Goal: Information Seeking & Learning: Find specific fact

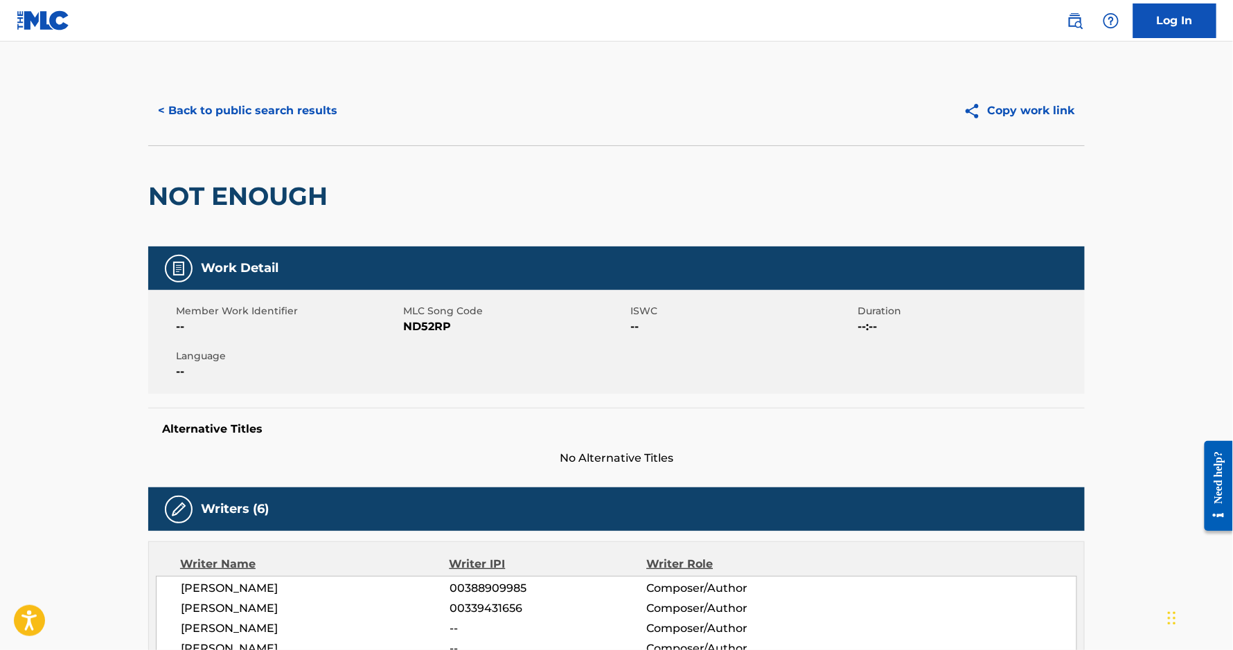
click at [242, 93] on div "< Back to public search results Copy work link" at bounding box center [616, 110] width 936 height 69
click at [248, 102] on button "< Back to public search results" at bounding box center [247, 110] width 199 height 35
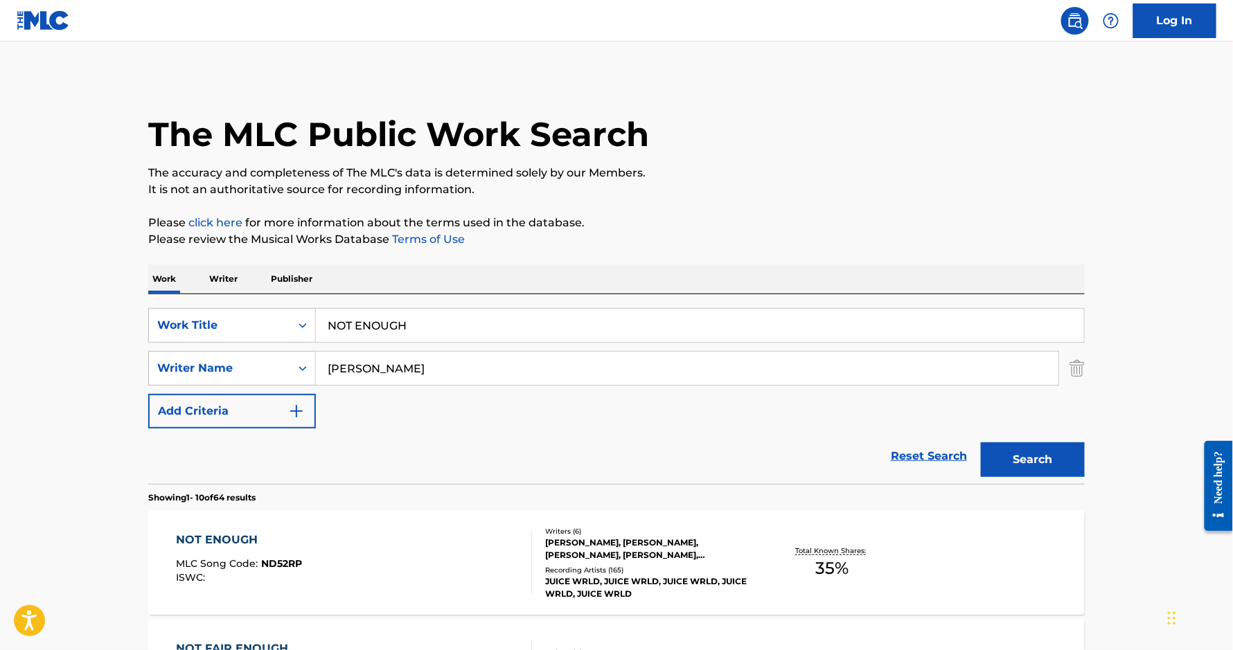
scroll to position [184, 0]
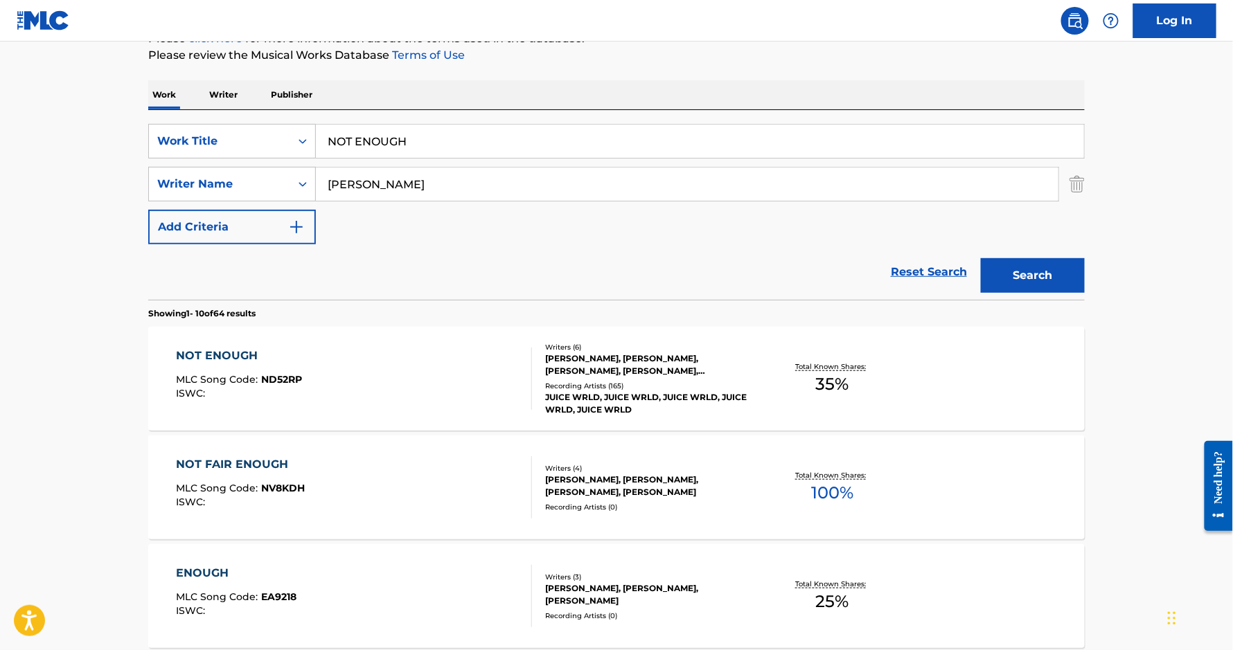
click at [353, 147] on input "NOT ENOUGH" at bounding box center [700, 141] width 768 height 33
type input "24"
click at [389, 188] on input "[PERSON_NAME]" at bounding box center [687, 184] width 742 height 33
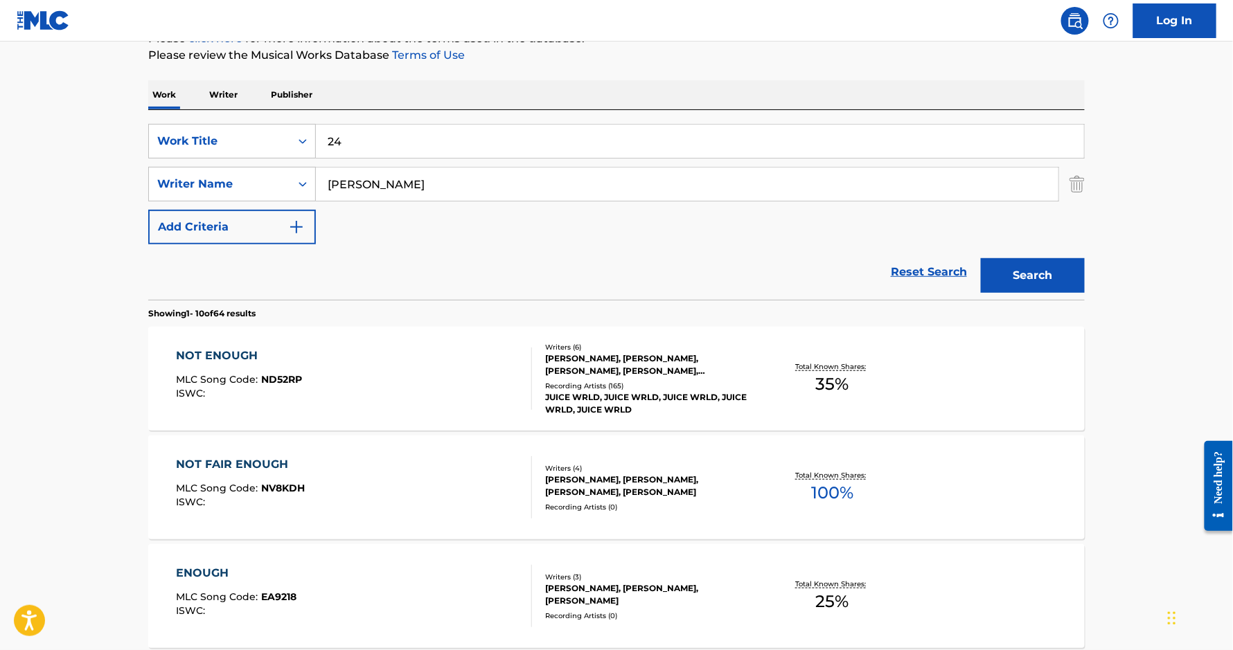
click at [389, 188] on input "[PERSON_NAME]" at bounding box center [687, 184] width 742 height 33
paste input "[PERSON_NAME]"
type input "[PERSON_NAME]"
click at [981, 258] on button "Search" at bounding box center [1033, 275] width 104 height 35
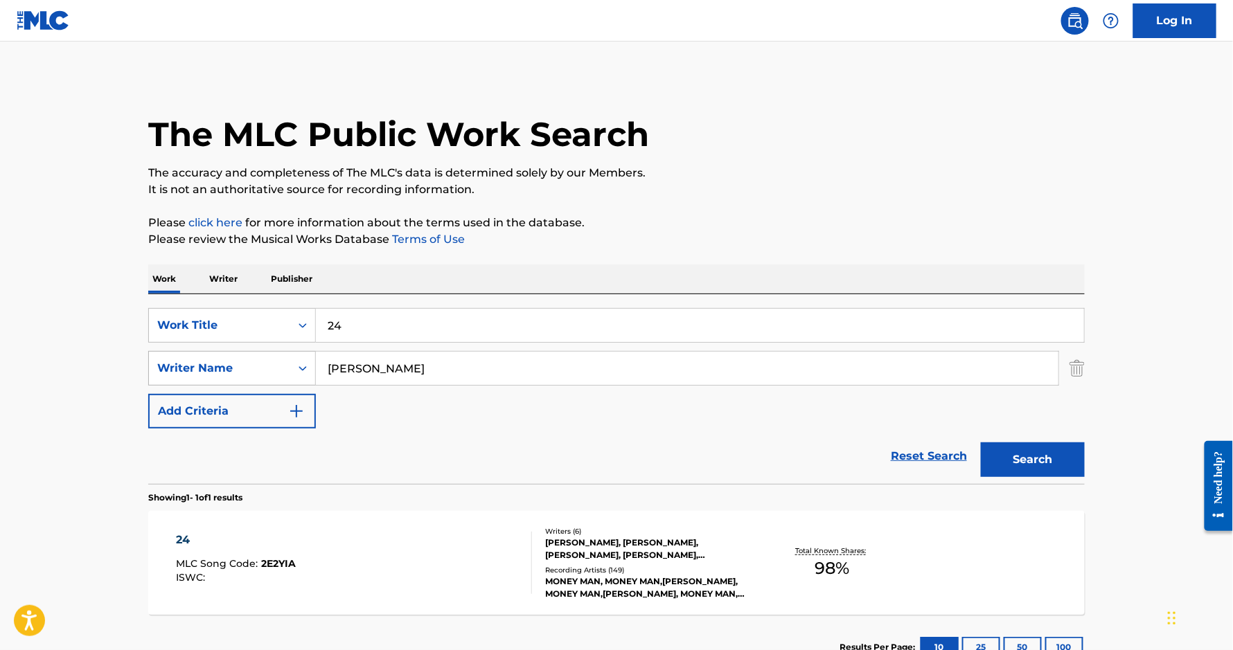
scroll to position [102, 0]
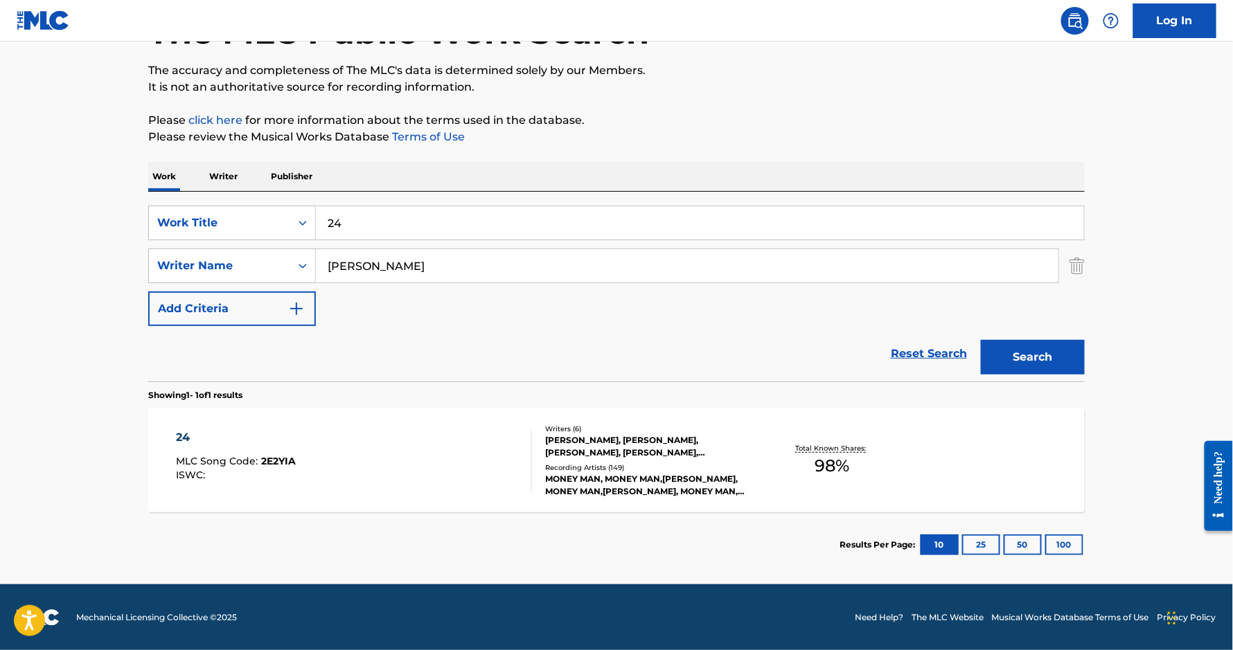
click at [184, 438] on div "24" at bounding box center [237, 437] width 120 height 17
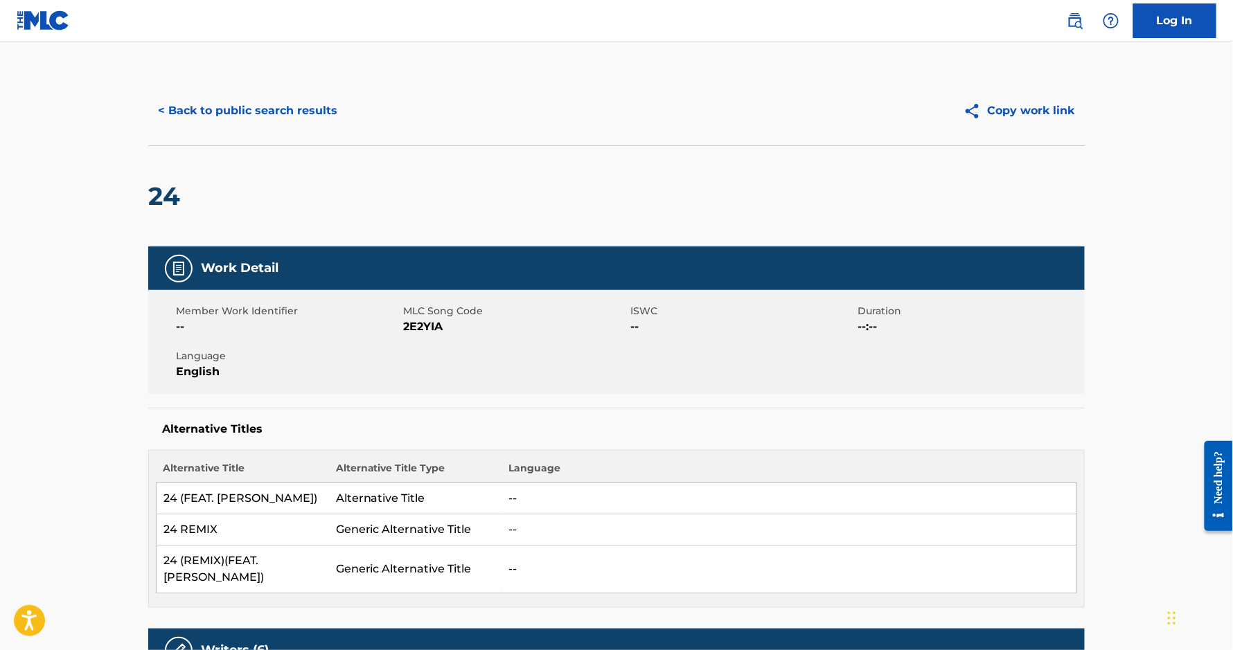
click at [229, 116] on button "< Back to public search results" at bounding box center [247, 110] width 199 height 35
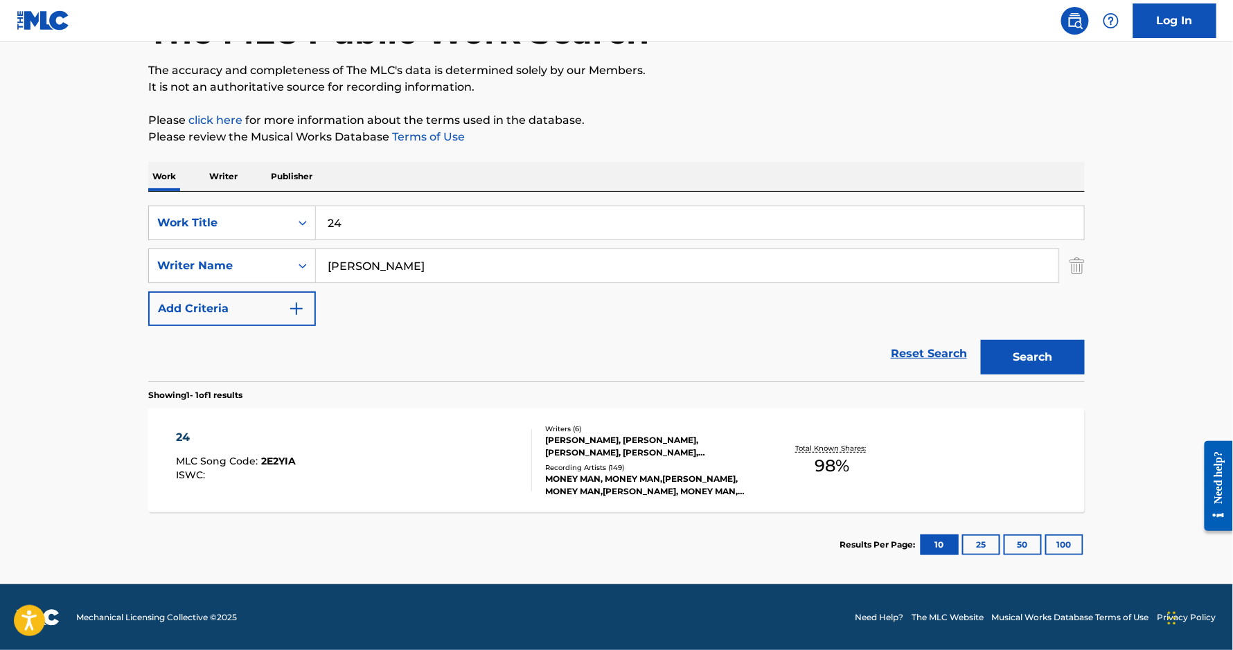
click at [443, 213] on input "24" at bounding box center [700, 222] width 768 height 33
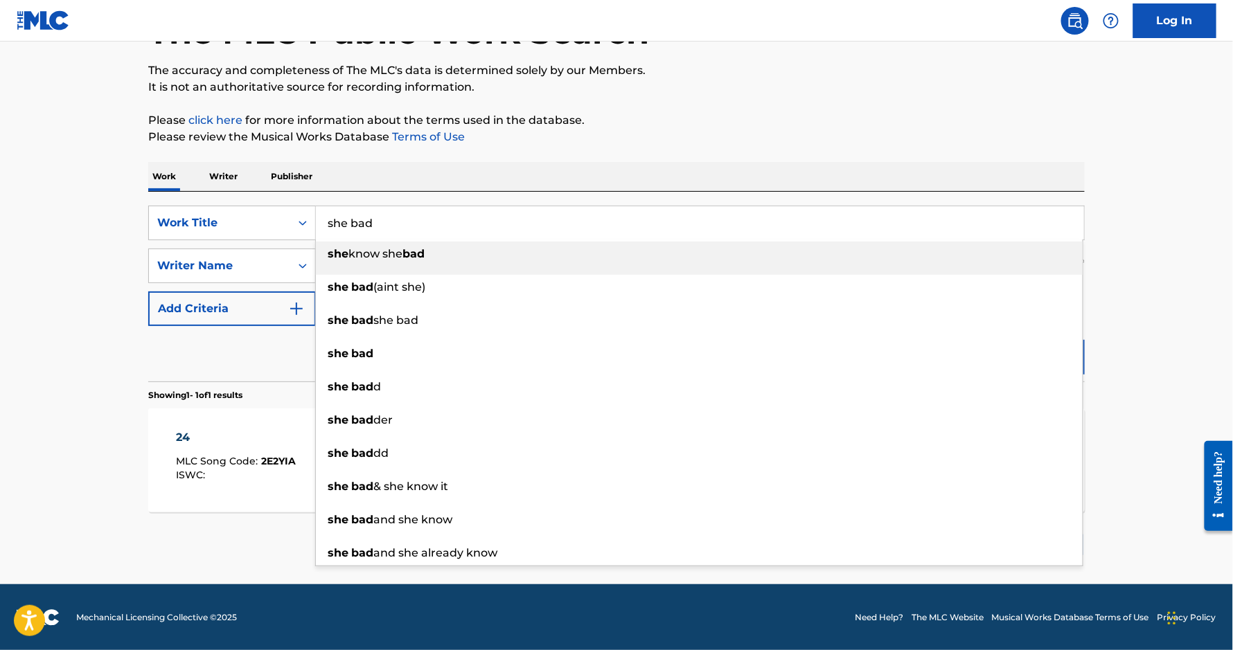
type input "she bad"
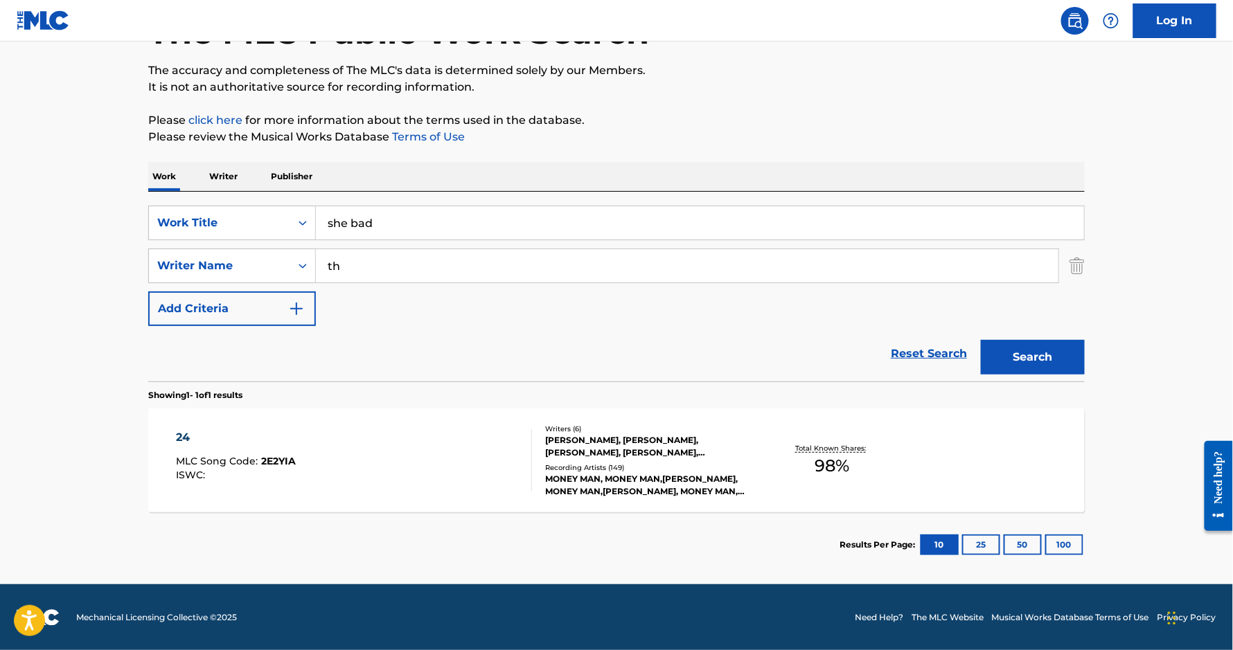
type input "t"
paste input "[PERSON_NAME]"
click at [981, 340] on button "Search" at bounding box center [1033, 357] width 104 height 35
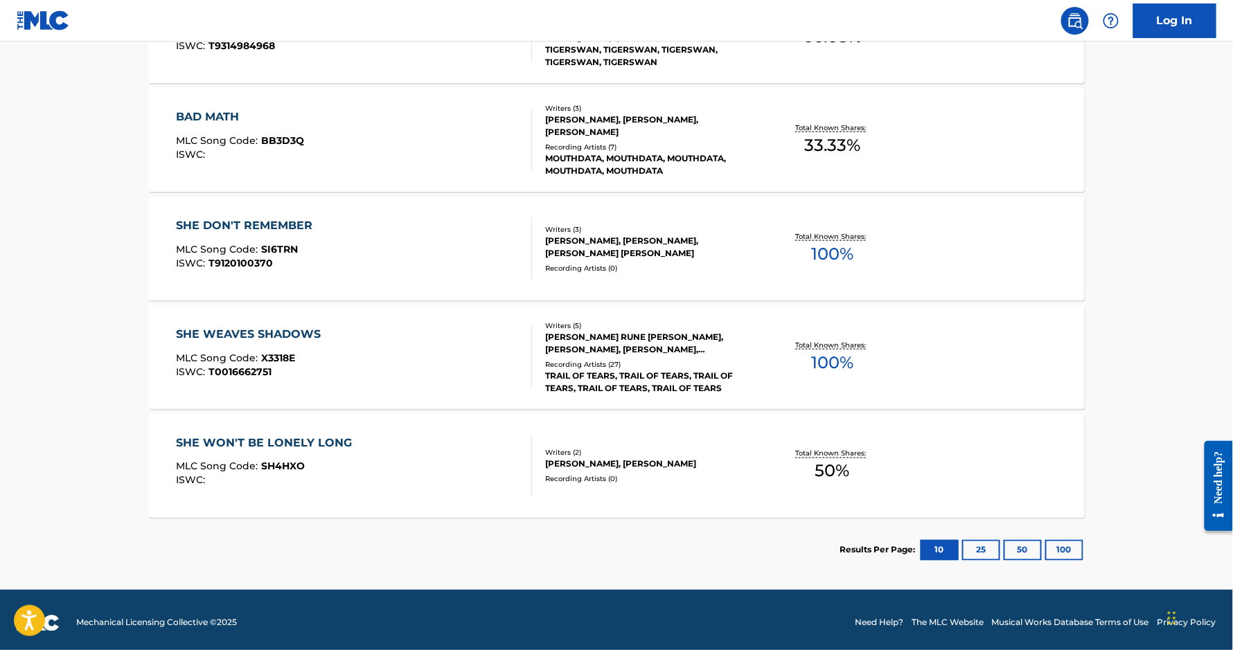
scroll to position [0, 0]
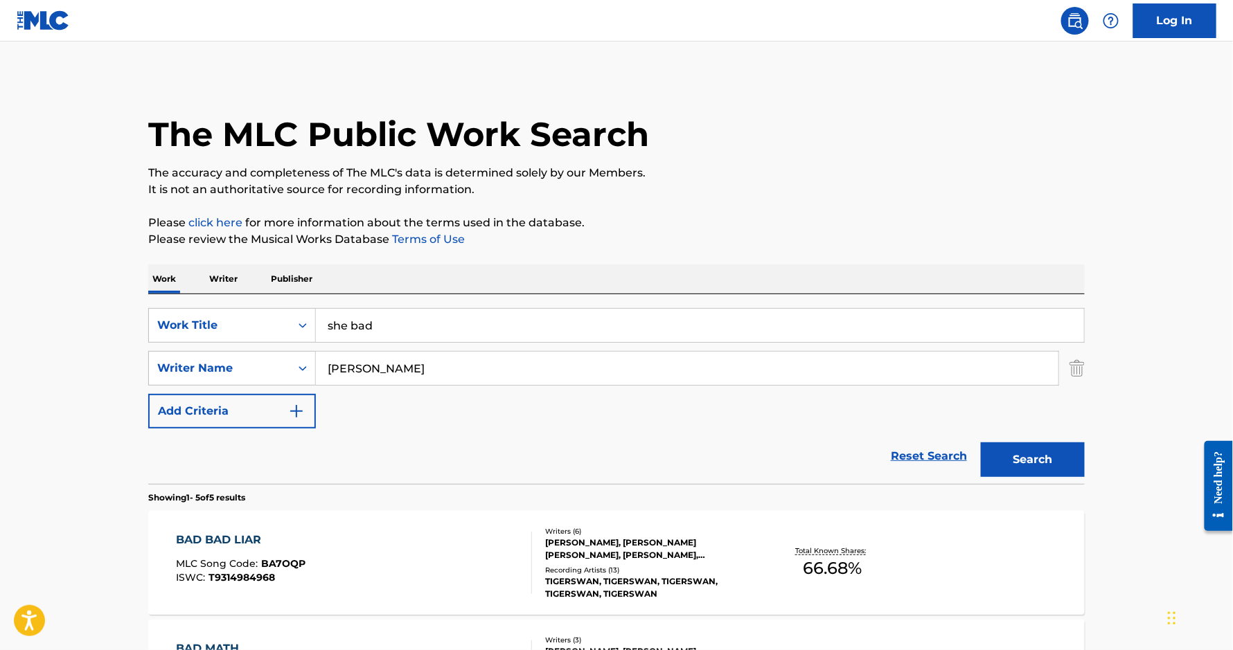
click at [368, 365] on input "[PERSON_NAME]" at bounding box center [687, 368] width 742 height 33
paste input "[PERSON_NAME]"
click at [981, 443] on button "Search" at bounding box center [1033, 460] width 104 height 35
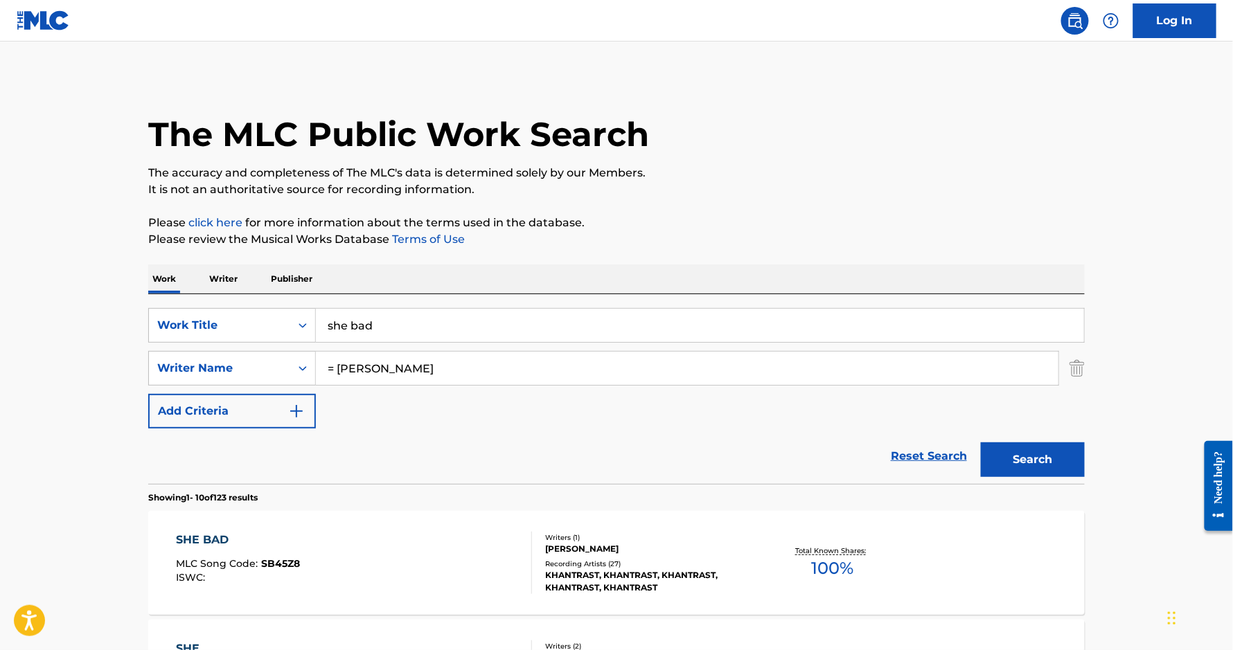
click at [337, 370] on input "= [PERSON_NAME]" at bounding box center [687, 368] width 742 height 33
type input "[PERSON_NAME]"
click at [981, 443] on button "Search" at bounding box center [1033, 460] width 104 height 35
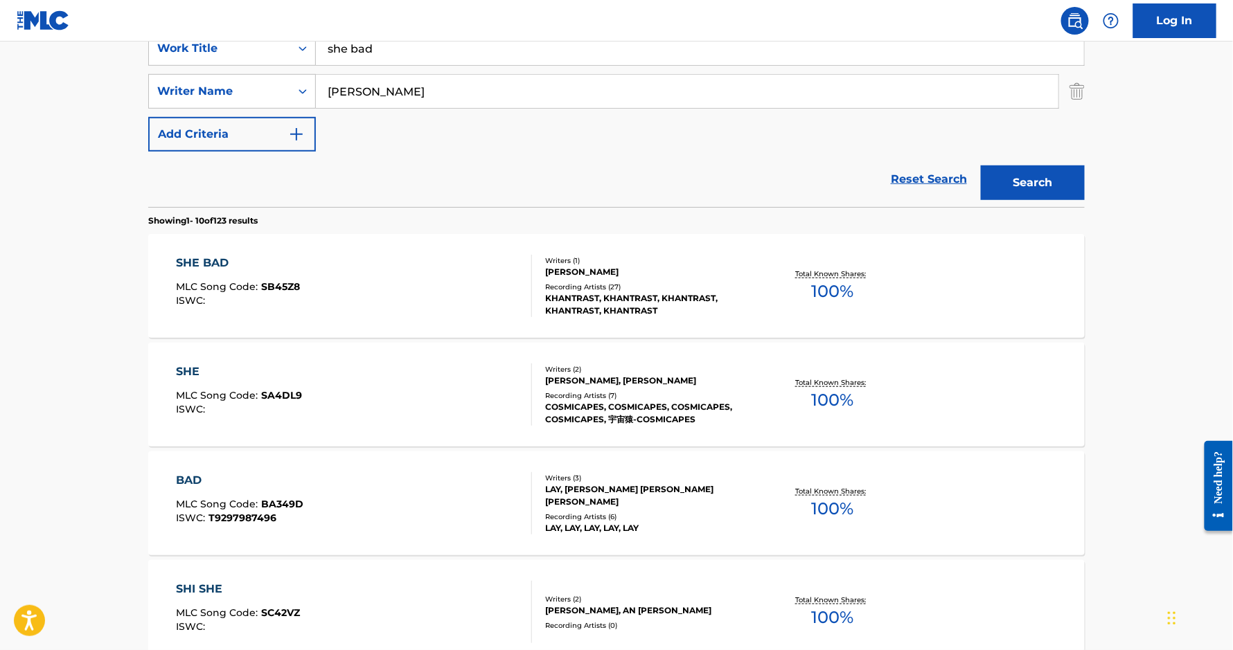
scroll to position [286, 0]
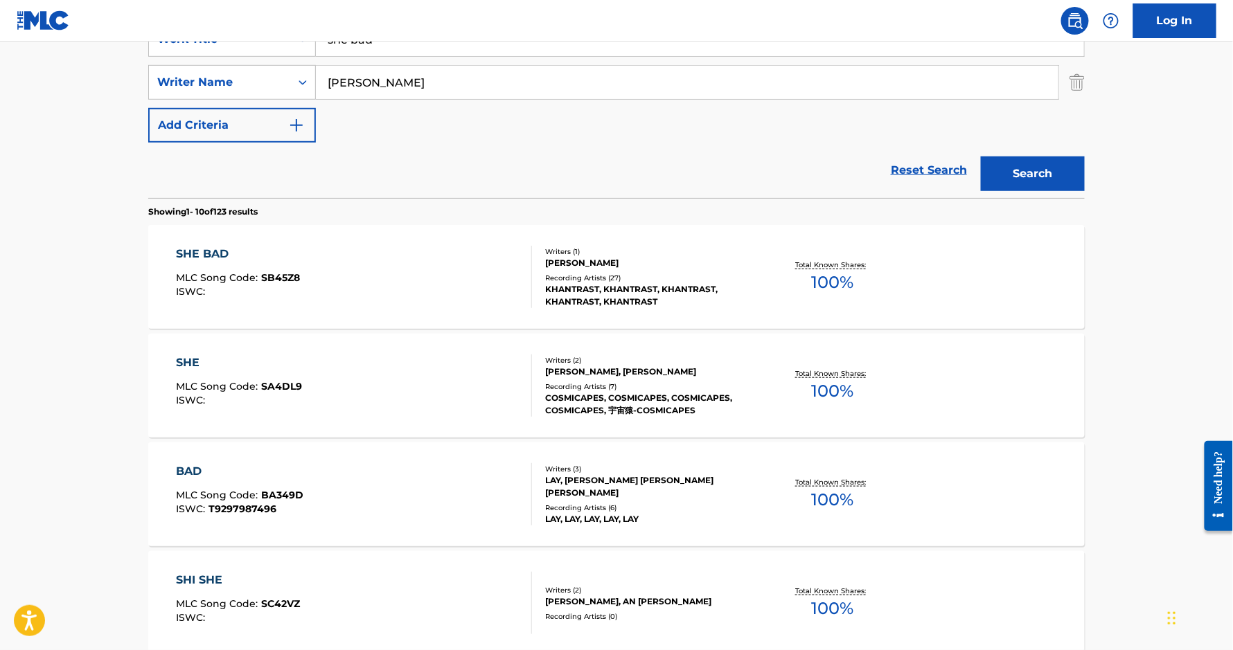
click at [215, 255] on div "SHE BAD" at bounding box center [239, 254] width 124 height 17
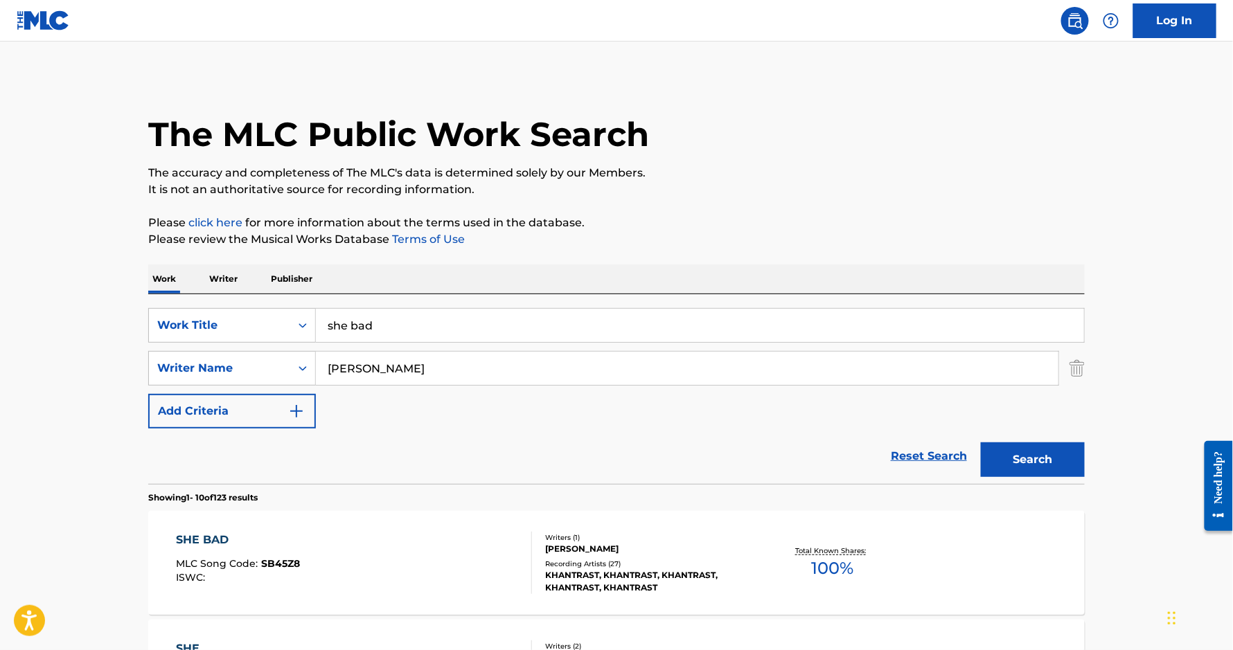
click at [386, 326] on input "she bad" at bounding box center [700, 325] width 768 height 33
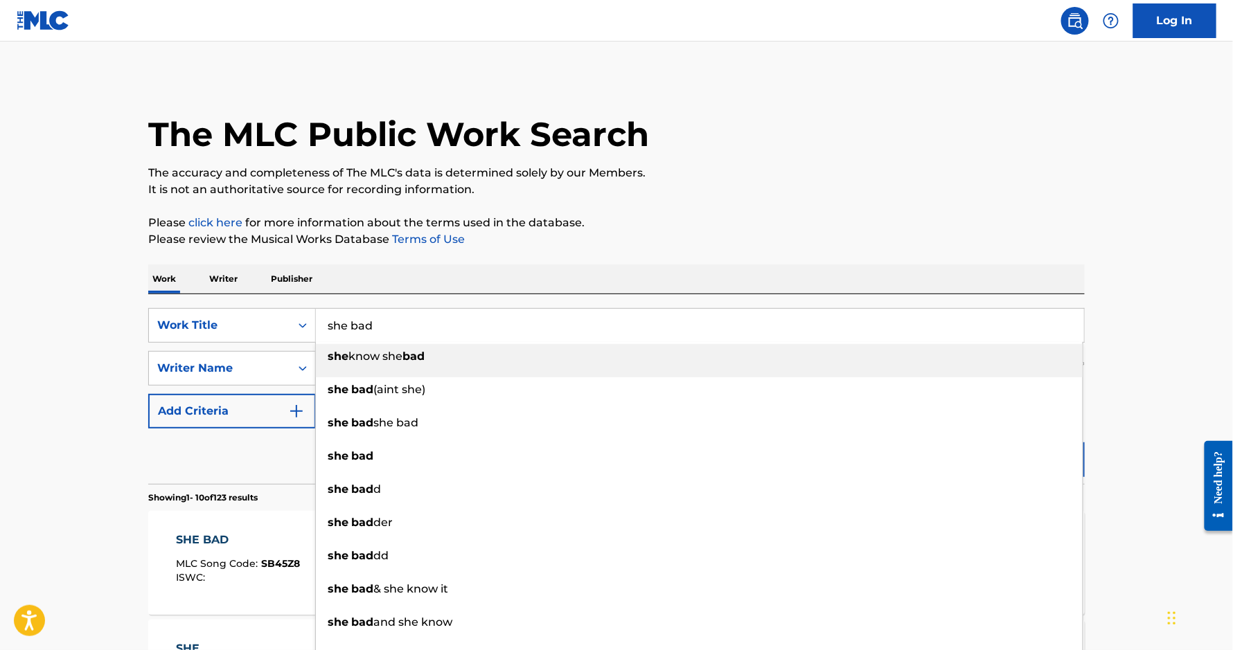
click at [386, 326] on input "she bad" at bounding box center [700, 325] width 768 height 33
paste input "All I Need"
type input "All I Need"
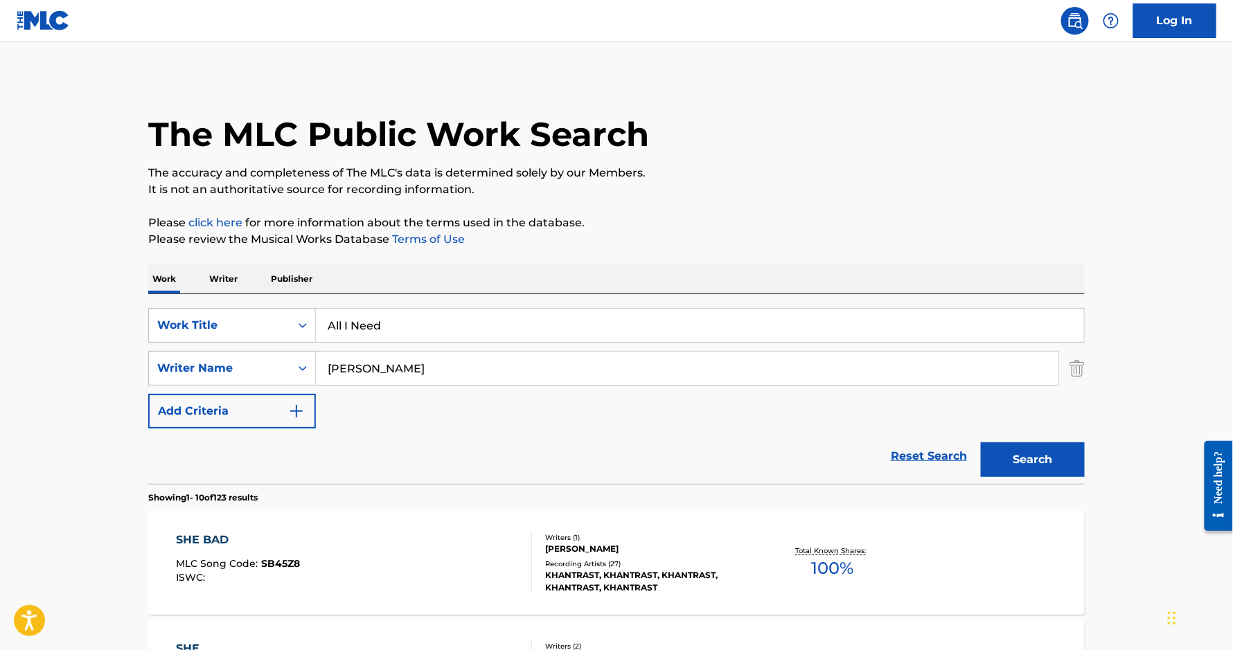
type input "[PERSON_NAME]"
click at [981, 443] on button "Search" at bounding box center [1033, 460] width 104 height 35
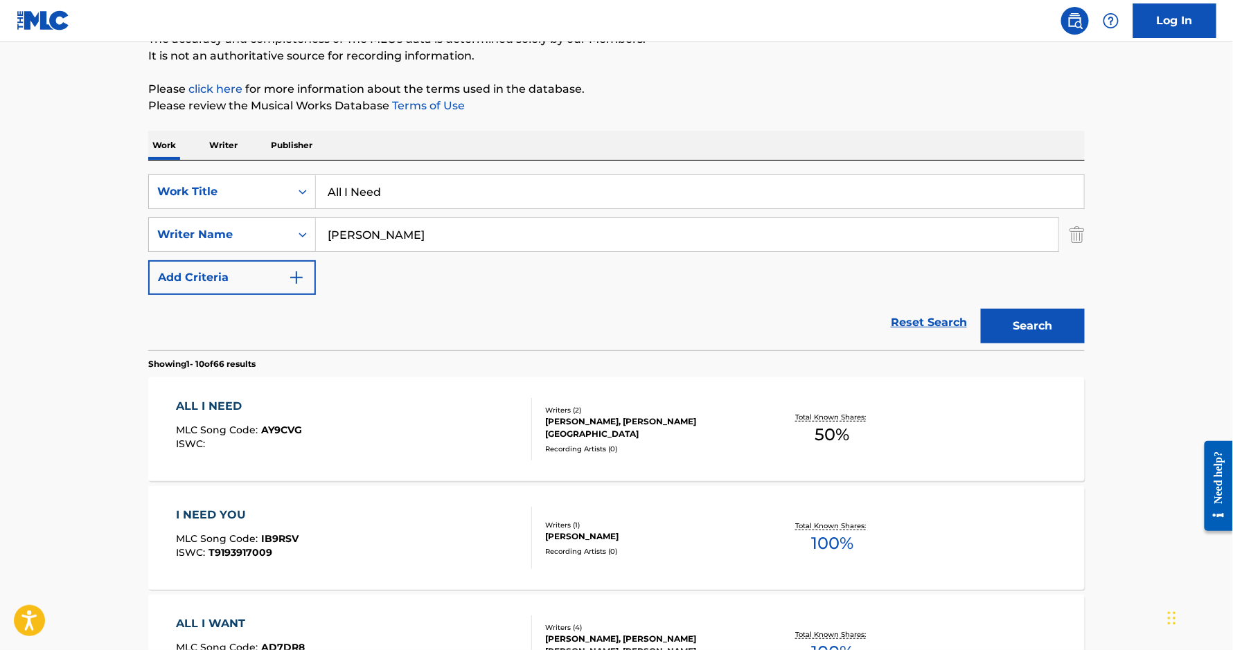
scroll to position [170, 0]
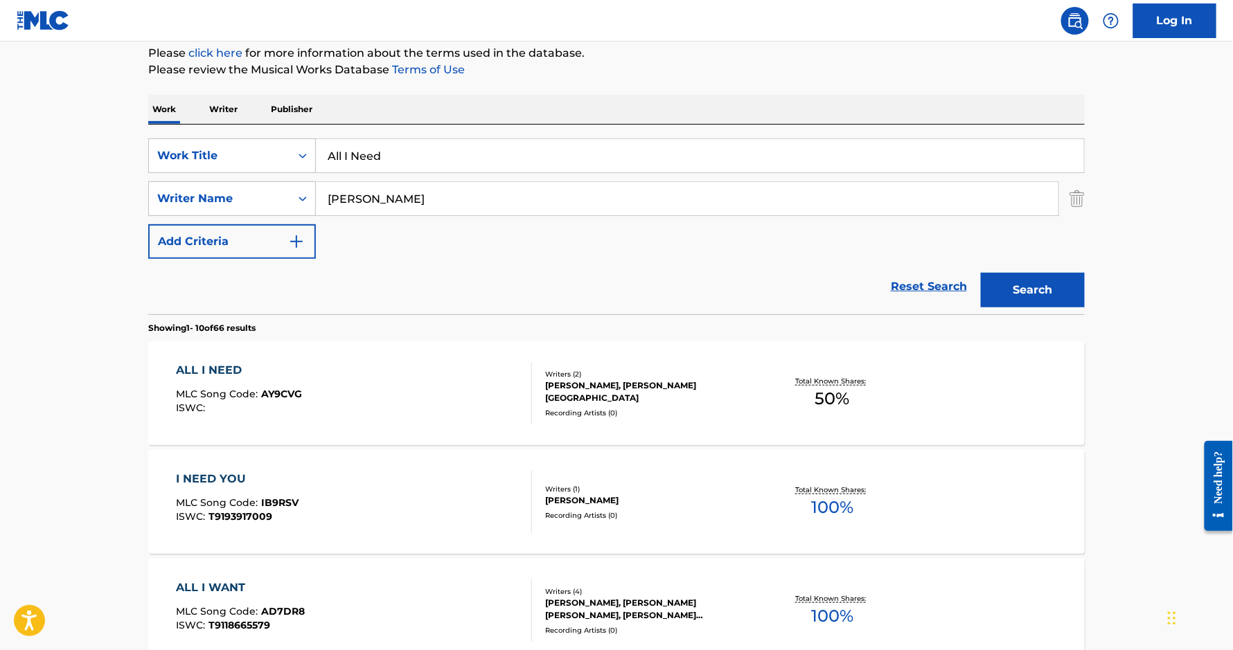
click at [206, 371] on div "ALL I NEED" at bounding box center [240, 370] width 126 height 17
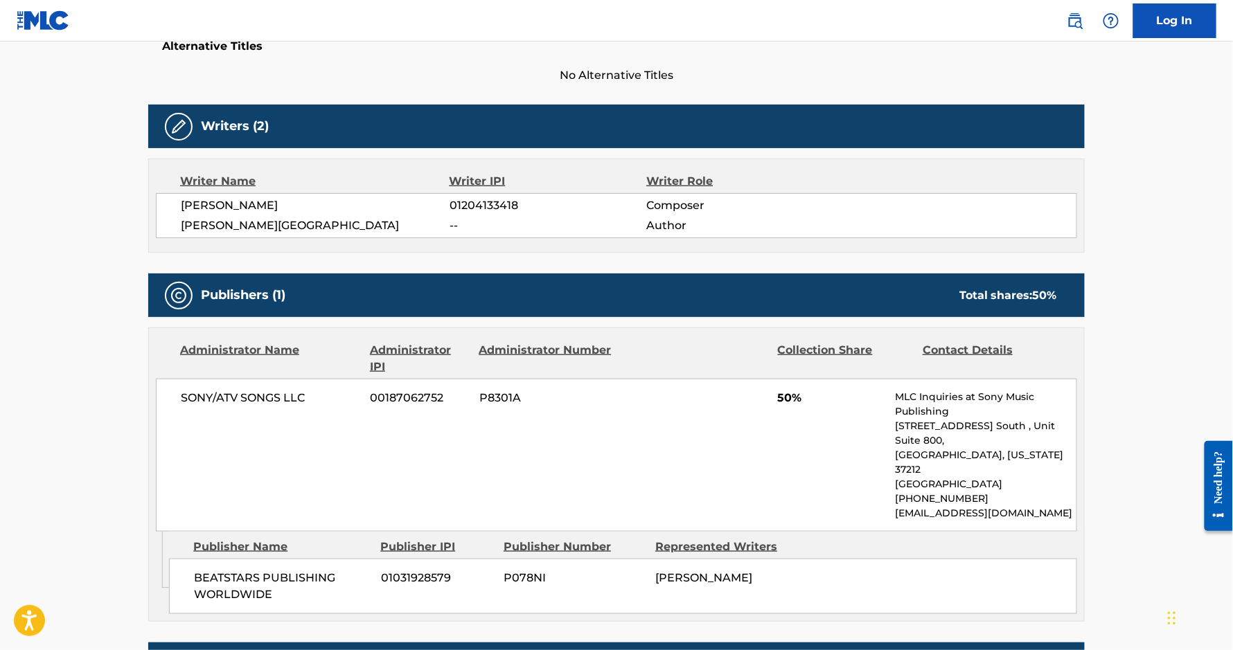
scroll to position [380, 0]
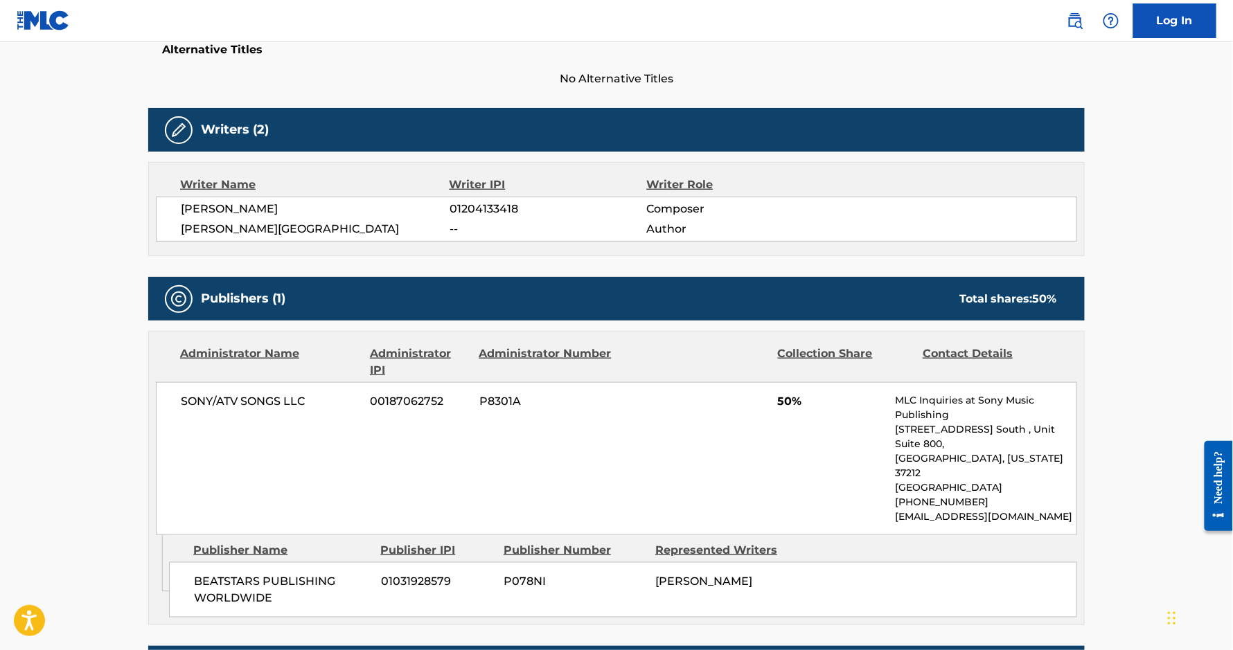
drag, startPoint x: 312, startPoint y: 211, endPoint x: 151, endPoint y: 206, distance: 161.4
click at [151, 206] on div "Writer Name Writer IPI Writer Role [PERSON_NAME] 01204133418 Composer [PERSON_N…" at bounding box center [616, 209] width 936 height 94
copy span "[PERSON_NAME]"
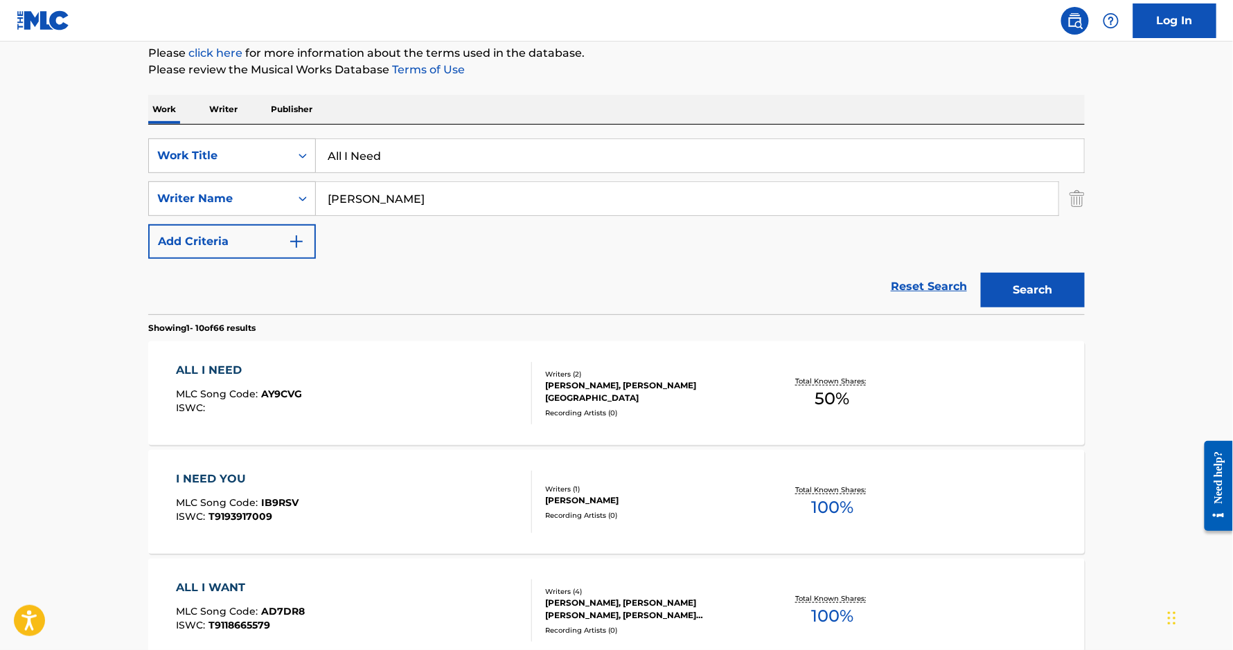
click at [438, 152] on input "All I Need" at bounding box center [700, 155] width 768 height 33
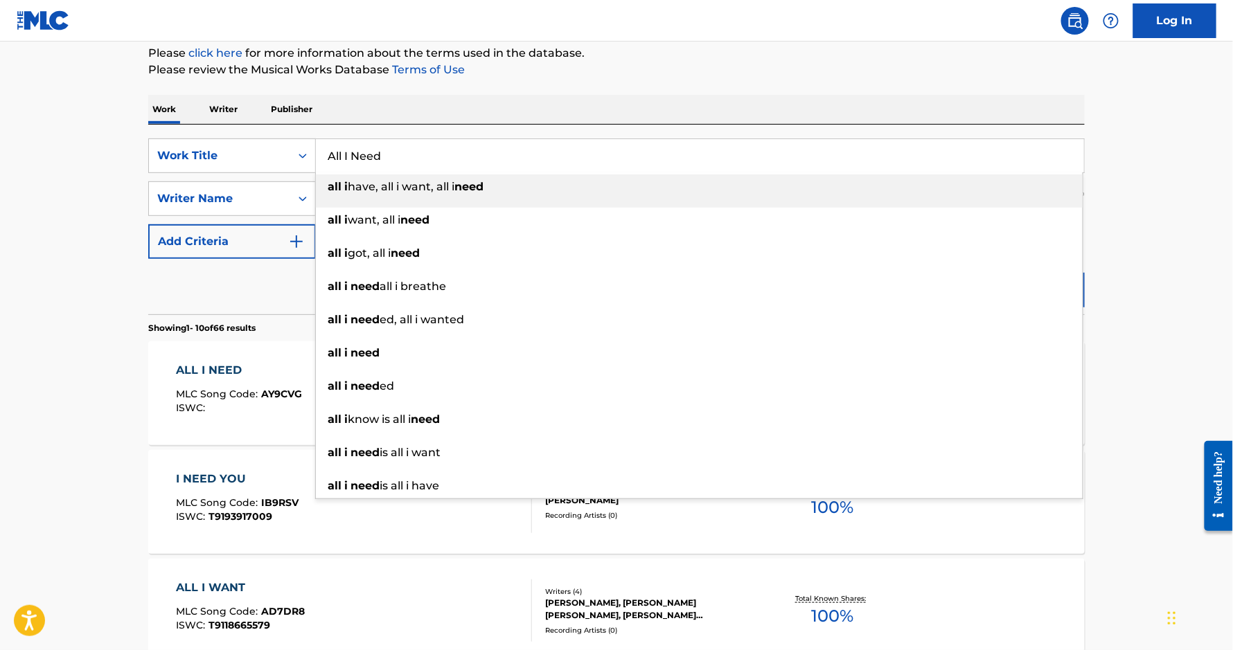
paste input "Get The Picture"
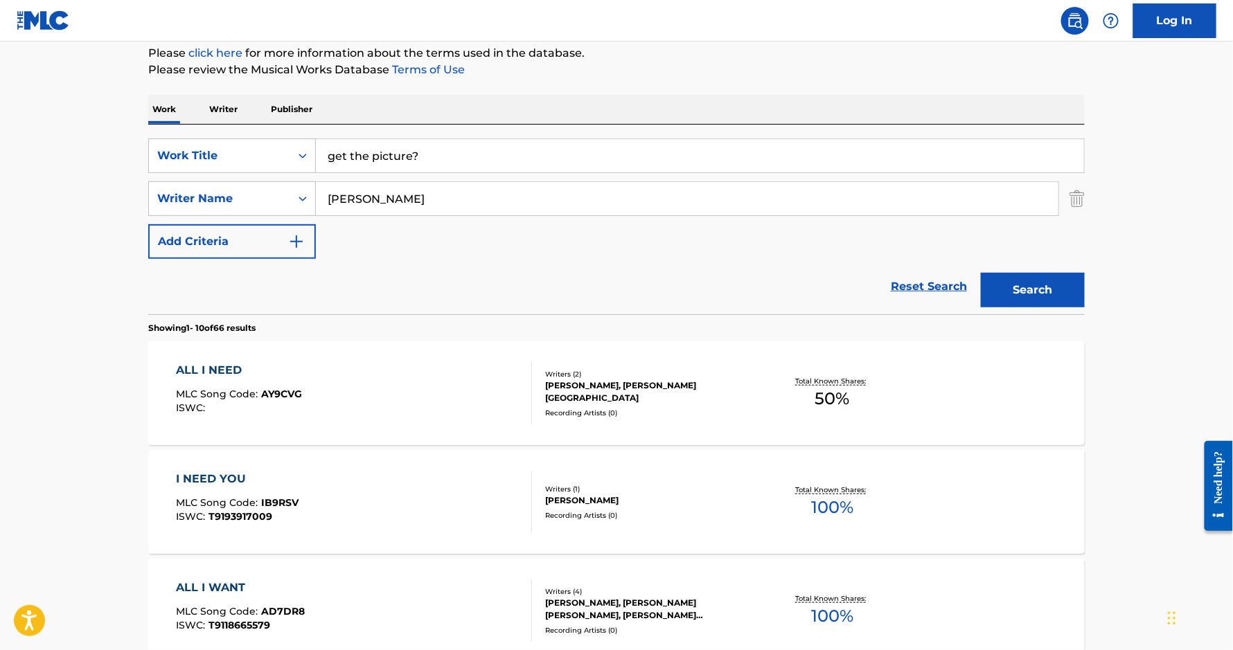
type input "get the picture?"
click at [1021, 293] on button "Search" at bounding box center [1033, 290] width 104 height 35
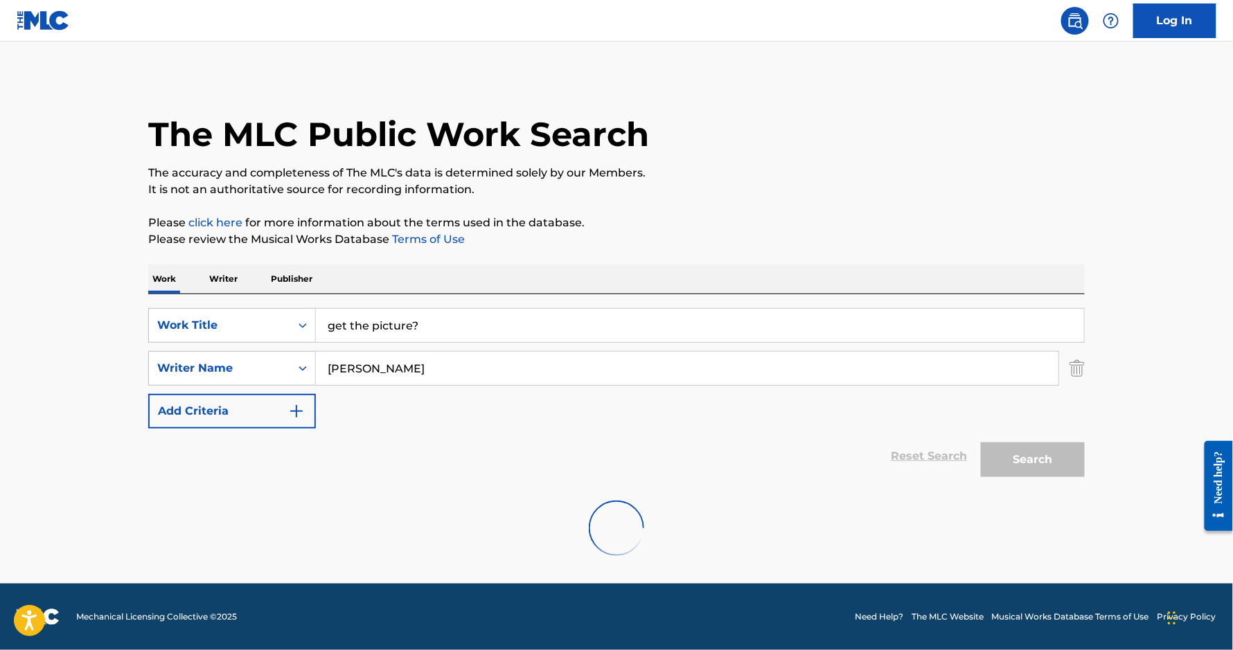
scroll to position [0, 0]
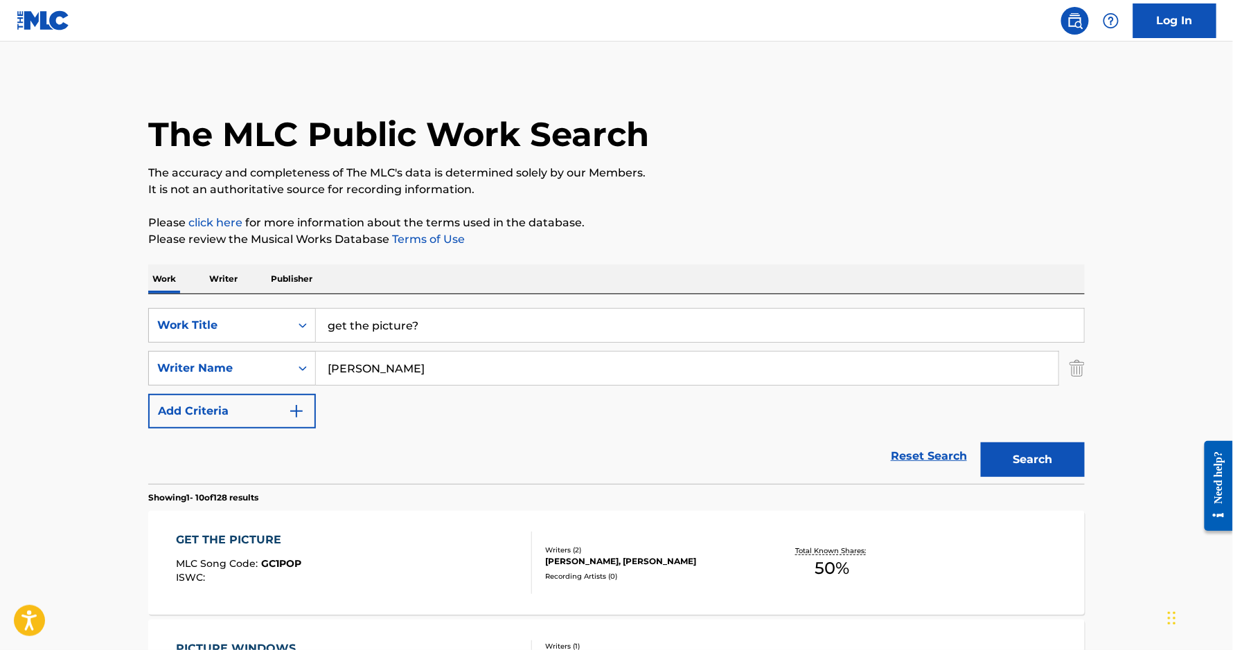
click at [250, 533] on div "GET THE PICTURE" at bounding box center [239, 540] width 125 height 17
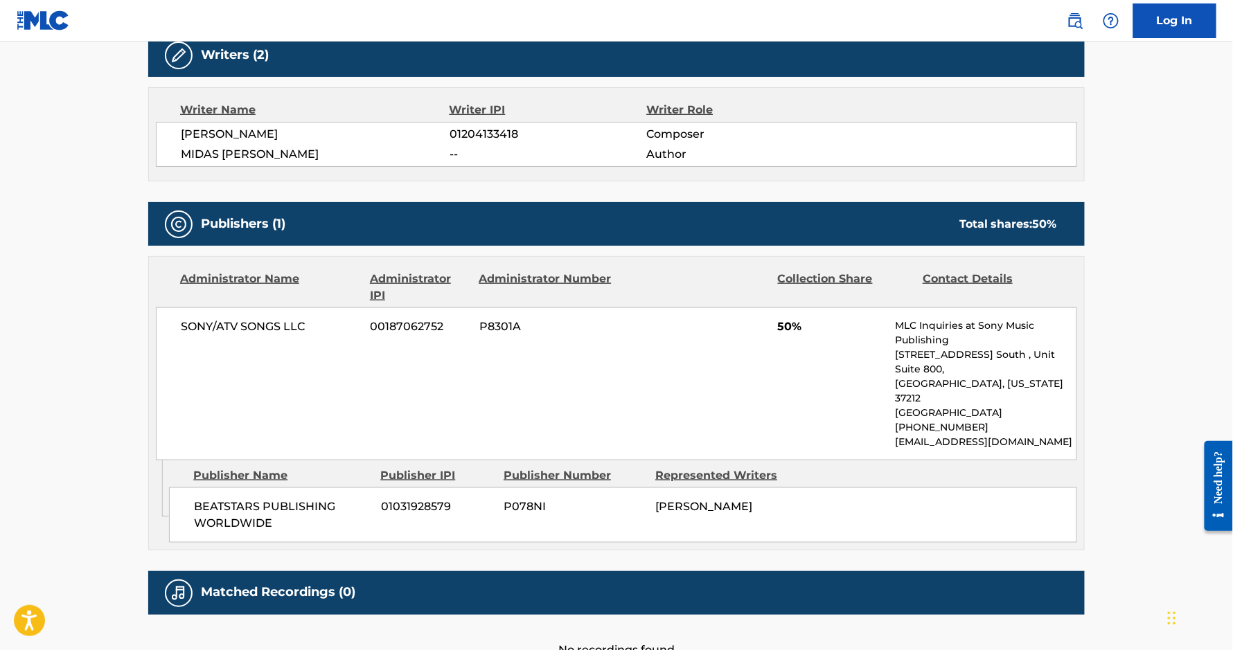
scroll to position [440, 0]
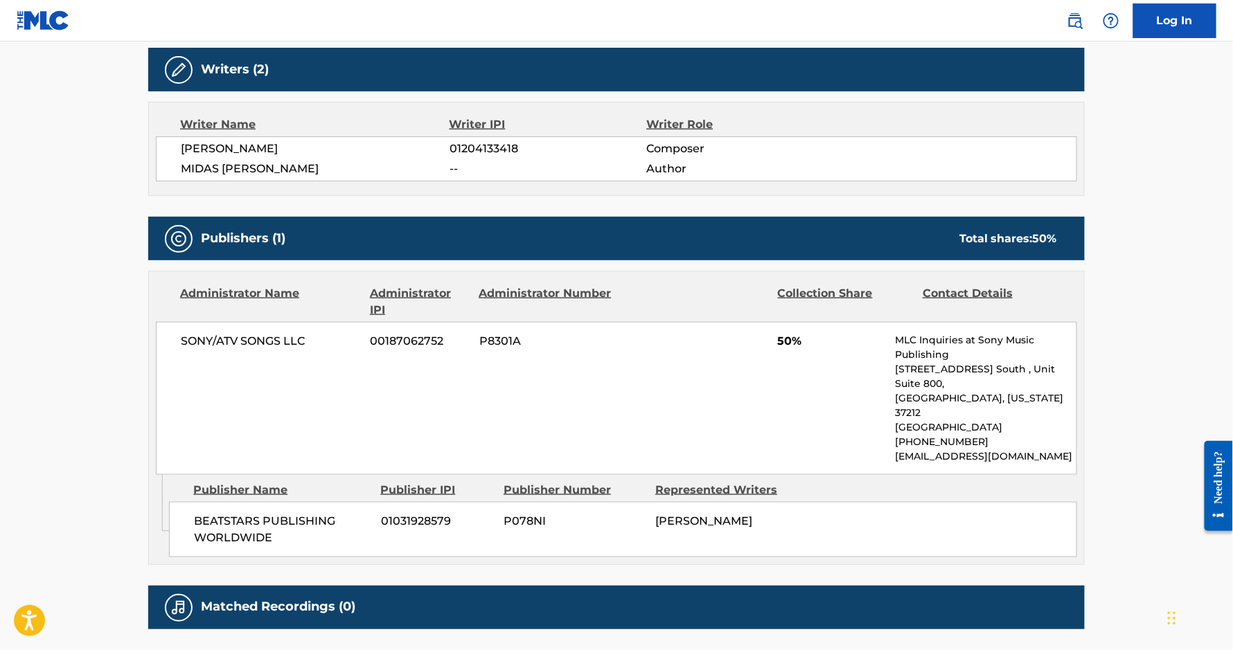
drag, startPoint x: 717, startPoint y: 506, endPoint x: 646, endPoint y: 481, distance: 75.3
click at [646, 502] on div "BEATSTARS PUBLISHING WORLDWIDE 01031928579 P078NI [PERSON_NAME]" at bounding box center [623, 529] width 908 height 55
copy div "P078NI [PERSON_NAME]"
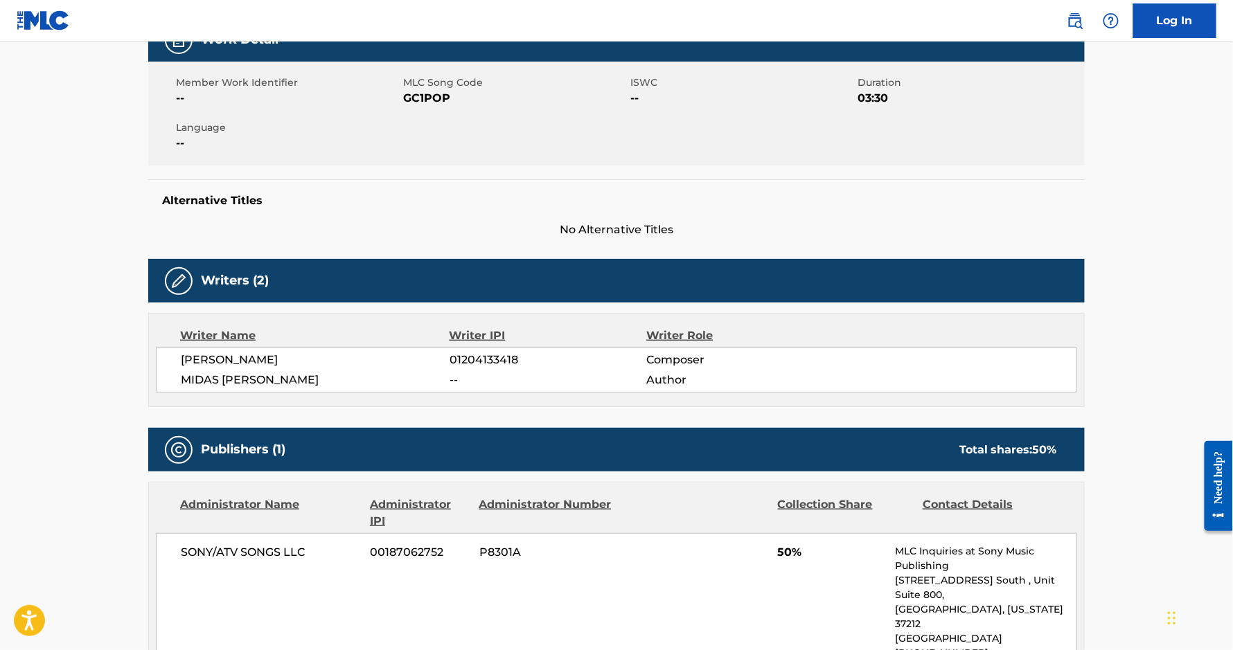
scroll to position [0, 0]
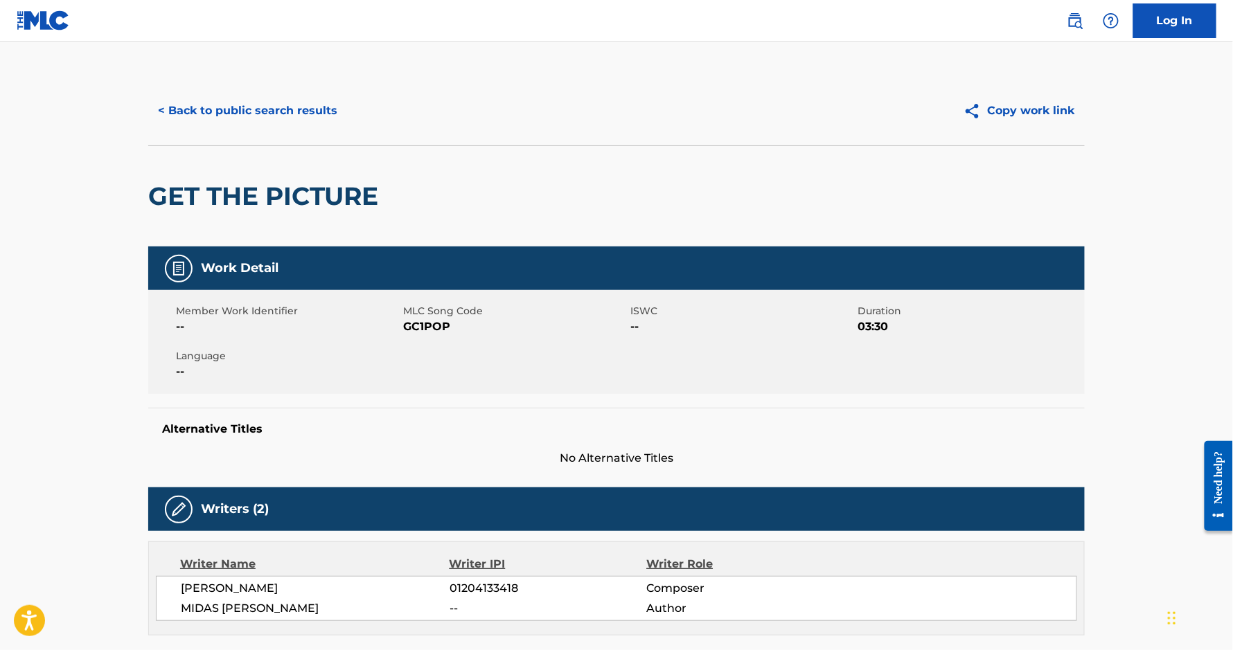
click at [276, 91] on div "< Back to public search results Copy work link" at bounding box center [616, 110] width 936 height 69
click at [277, 101] on button "< Back to public search results" at bounding box center [247, 110] width 199 height 35
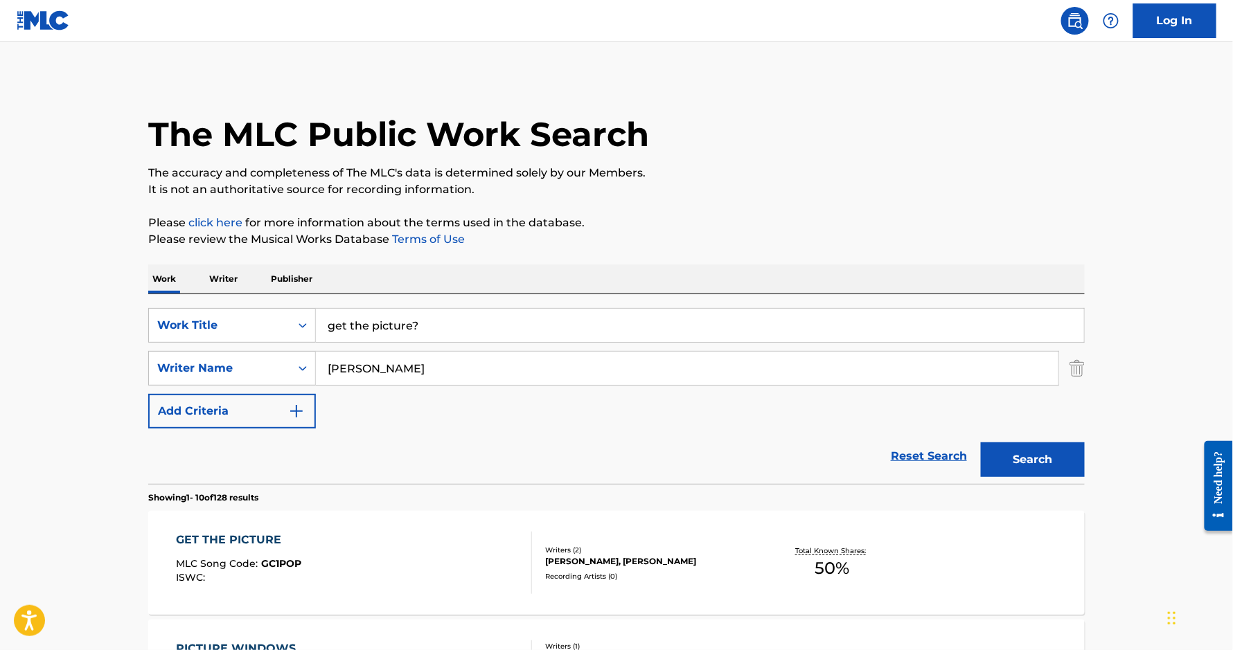
click at [401, 326] on input "get the picture?" at bounding box center [700, 325] width 768 height 33
paste input "GYALIE VO"
type input "GYALIE VO"
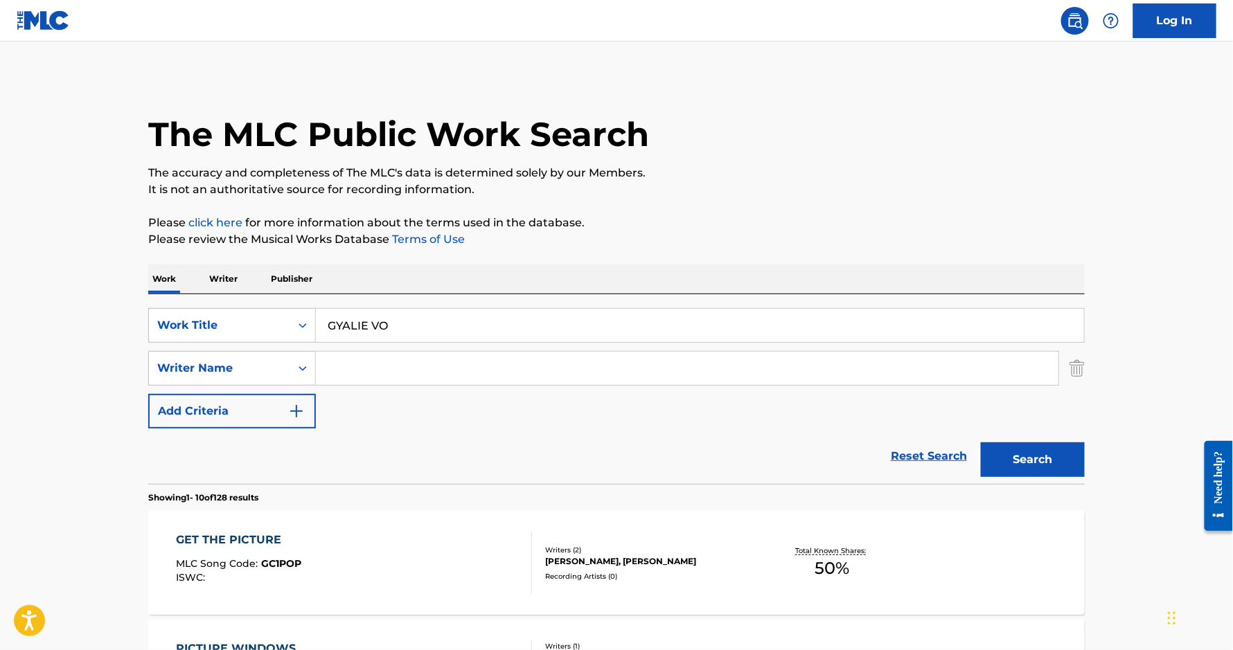
click at [981, 443] on button "Search" at bounding box center [1033, 460] width 104 height 35
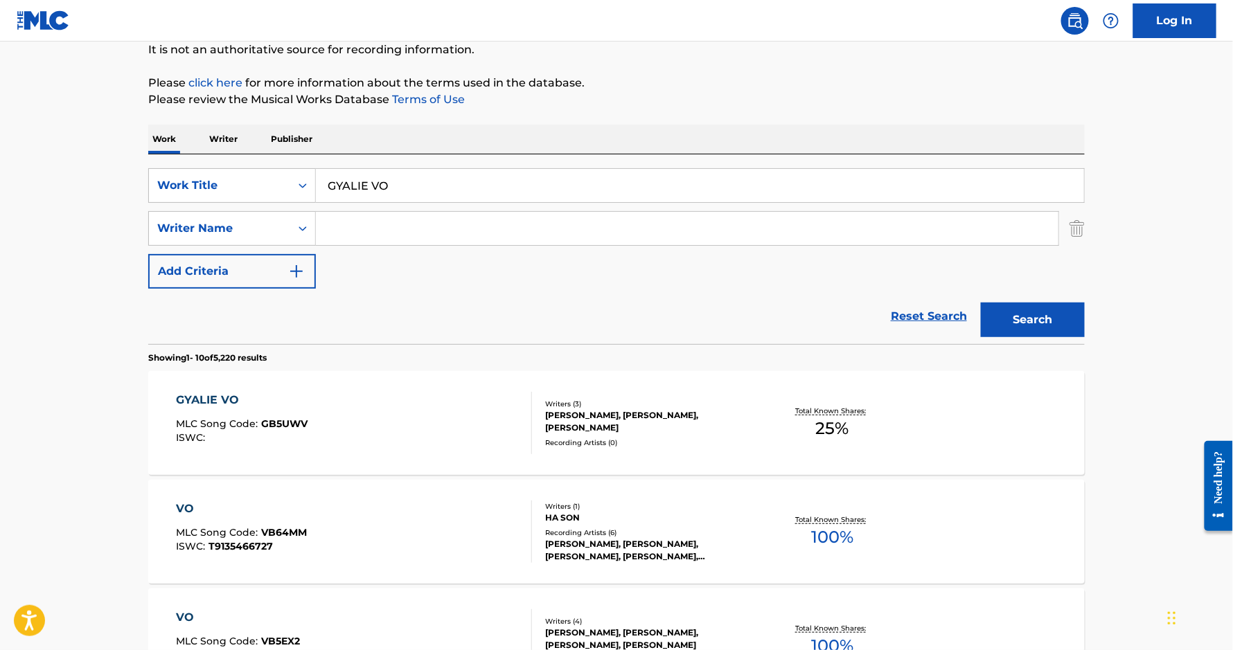
click at [227, 401] on div "GYALIE VO" at bounding box center [243, 400] width 132 height 17
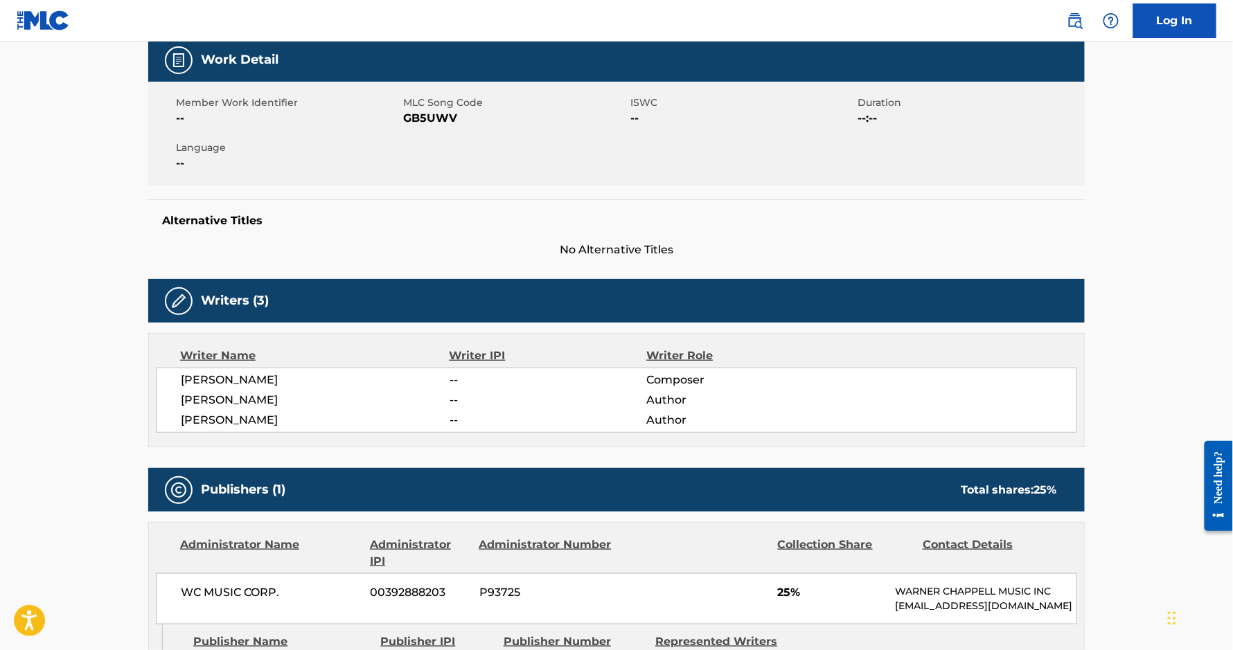
scroll to position [177, 0]
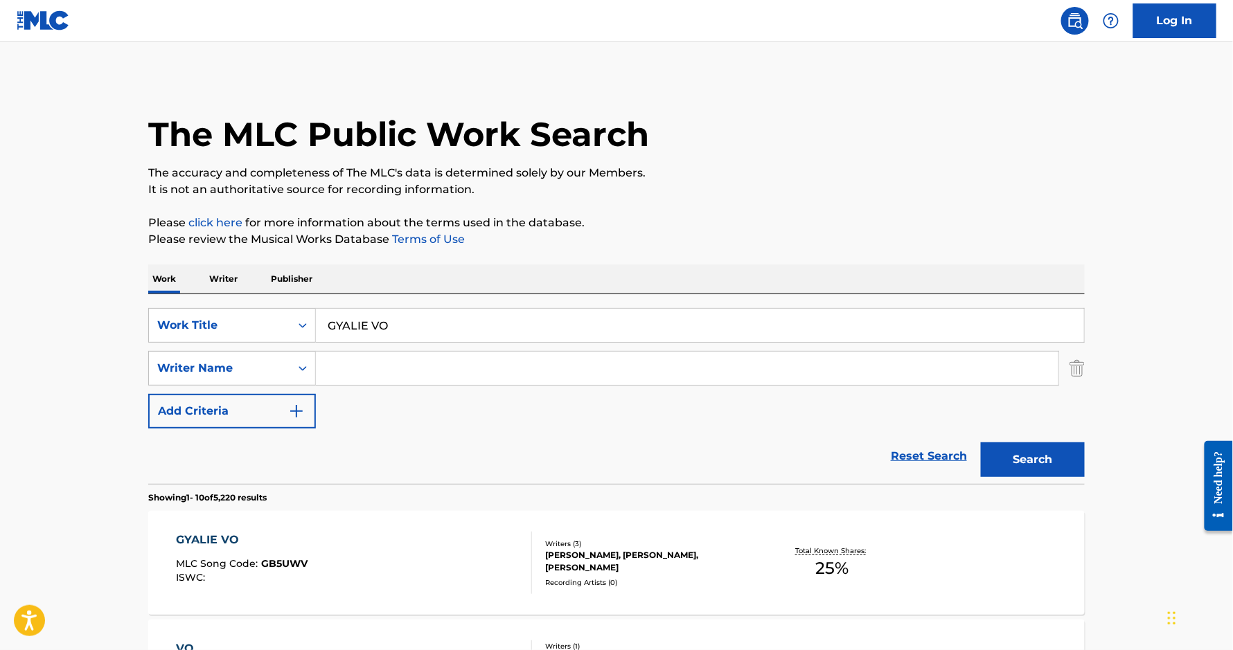
click at [396, 326] on input "GYALIE VO" at bounding box center [700, 325] width 768 height 33
paste input "ROLL DA DICE"
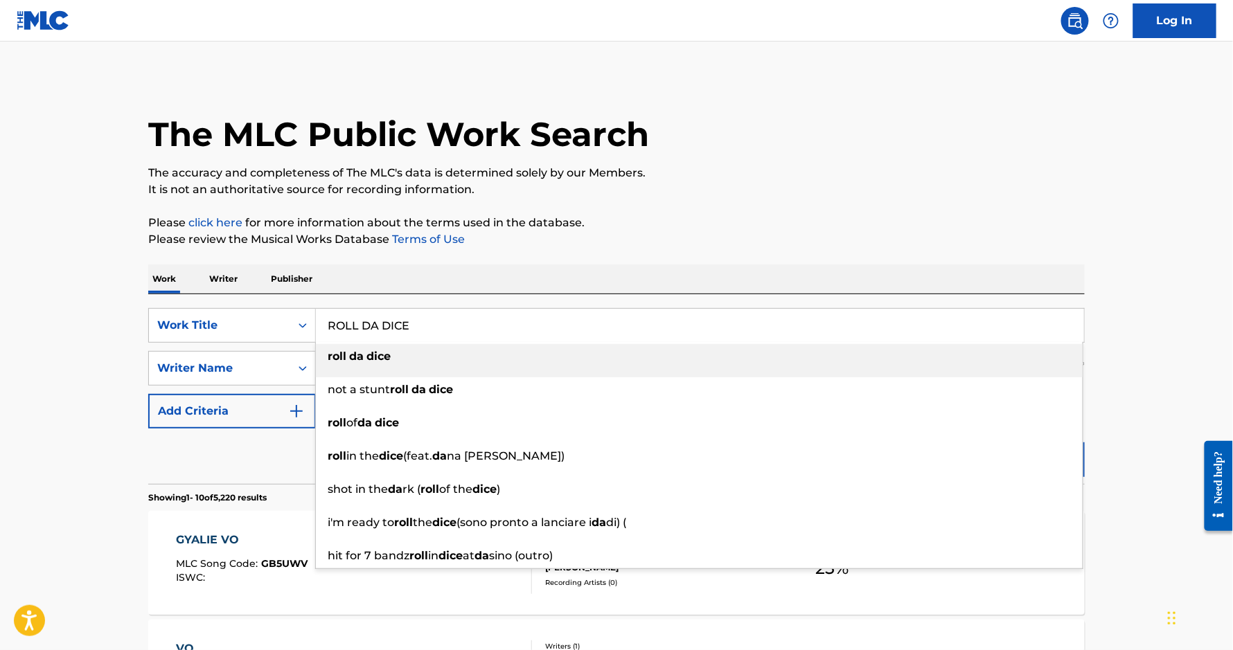
type input "ROLL DA DICE"
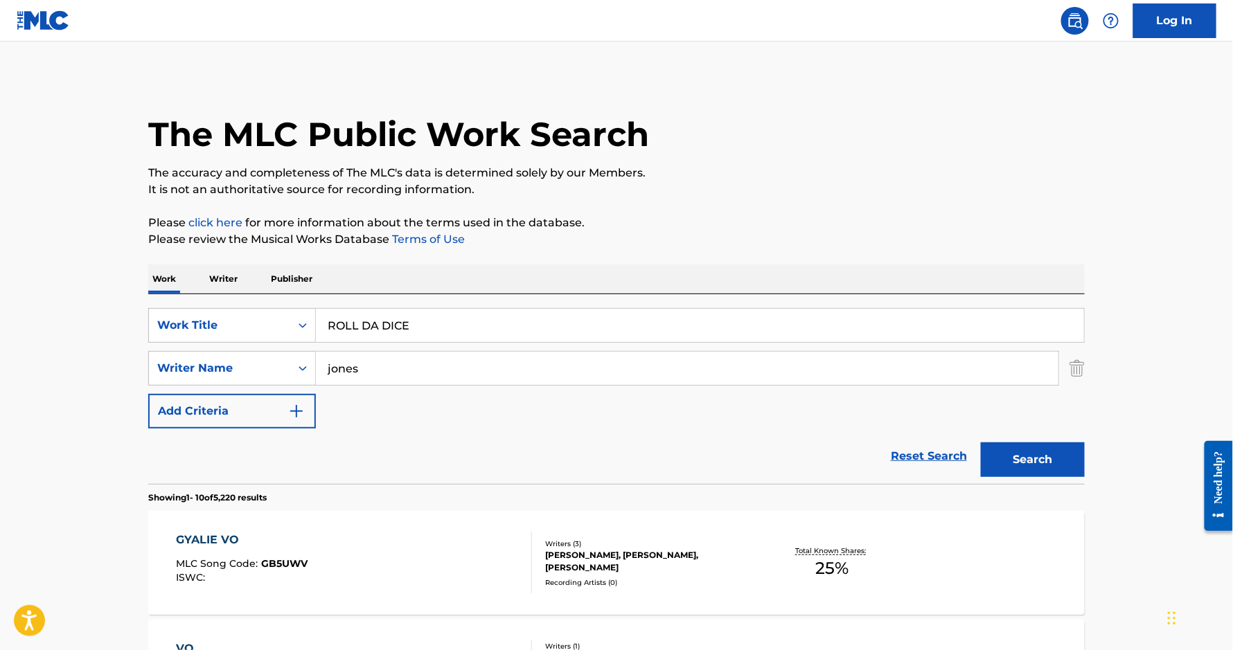
type input "jones"
click at [981, 443] on button "Search" at bounding box center [1033, 460] width 104 height 35
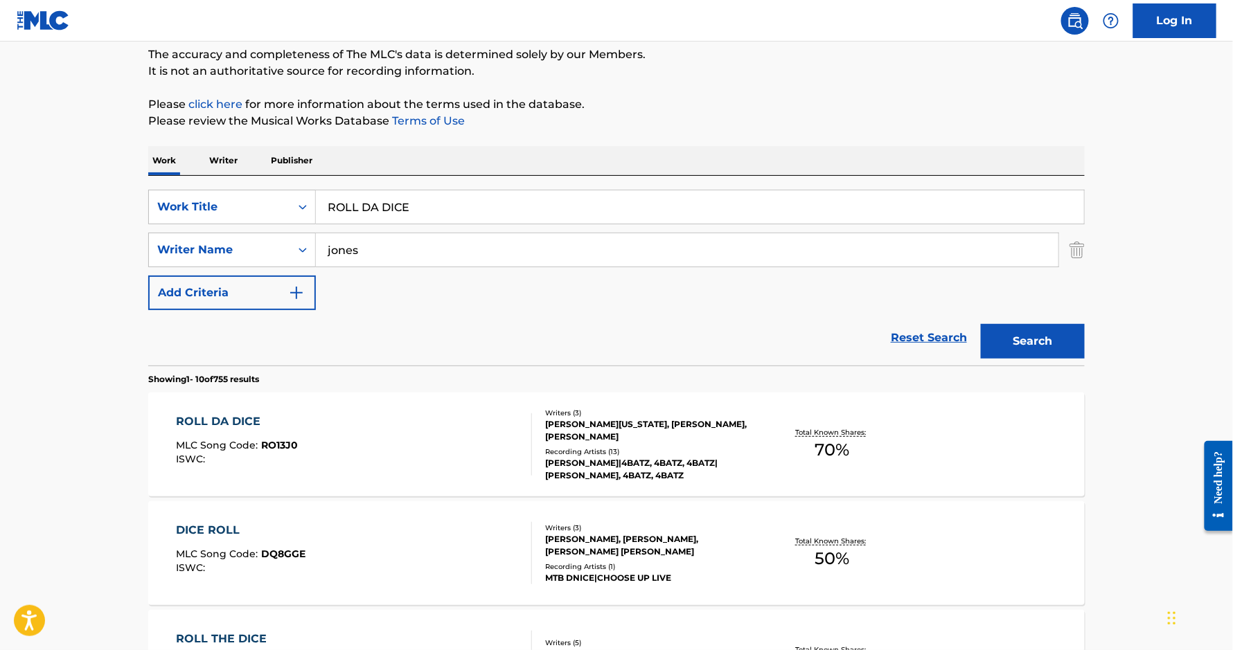
scroll to position [125, 0]
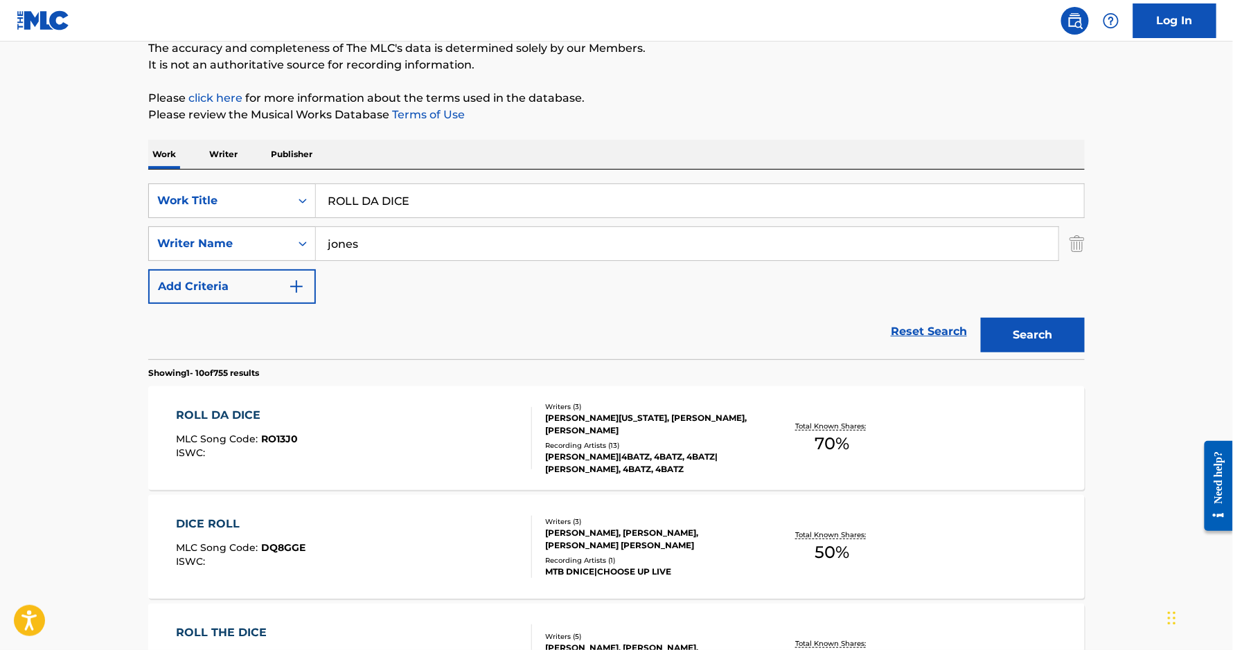
click at [242, 413] on div "ROLL DA DICE" at bounding box center [238, 415] width 122 height 17
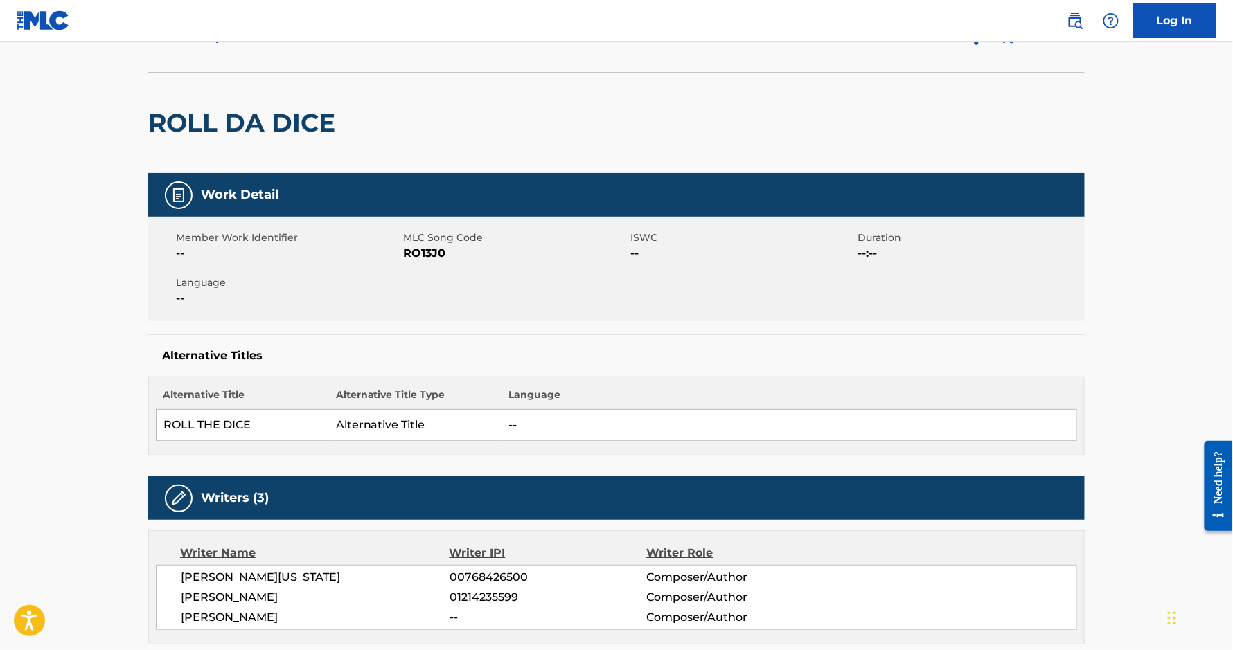
scroll to position [46, 0]
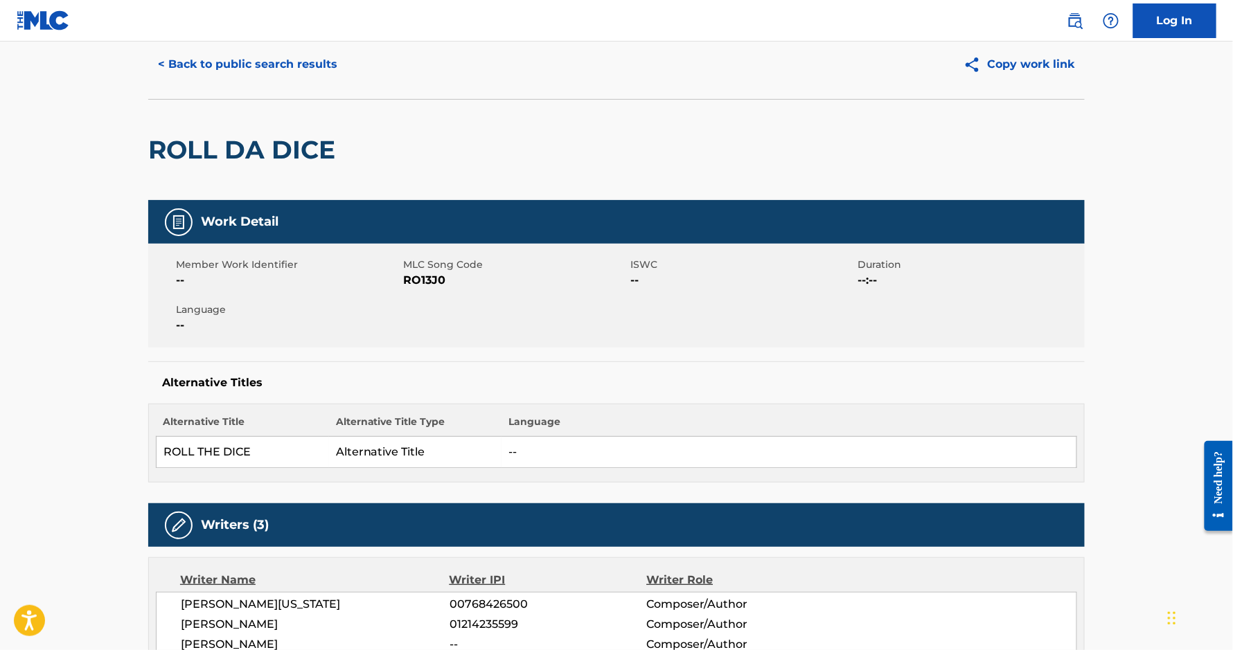
click at [259, 61] on button "< Back to public search results" at bounding box center [247, 64] width 199 height 35
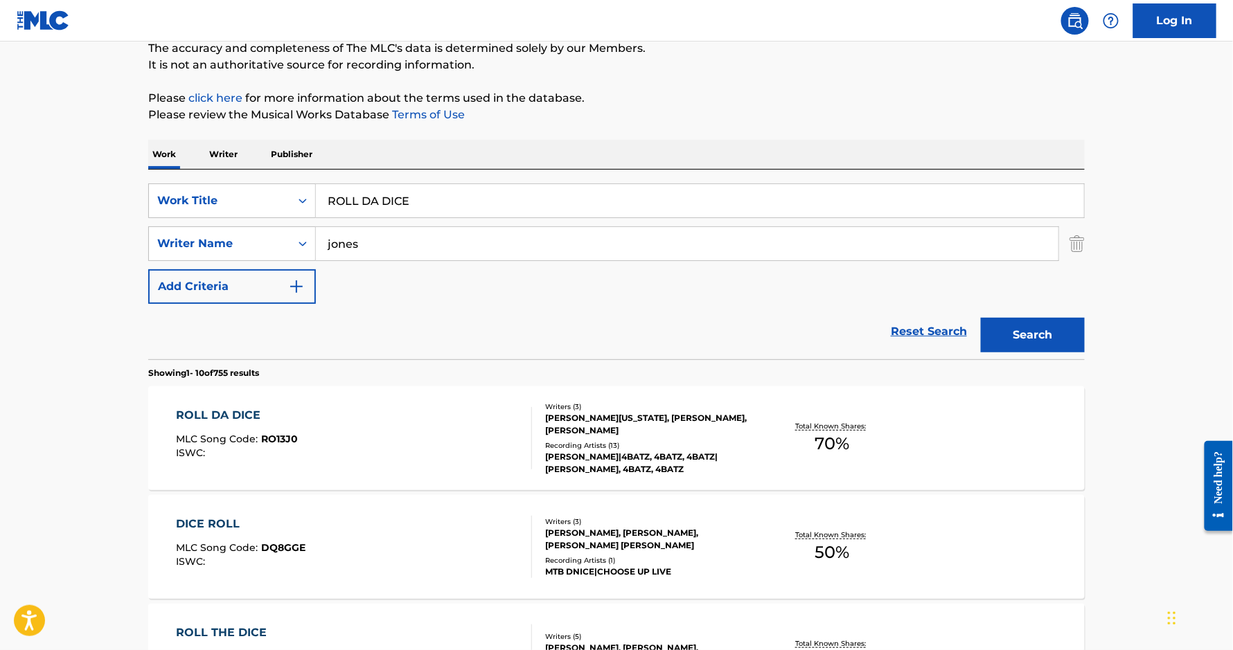
click at [411, 184] on input "ROLL DA DICE" at bounding box center [700, 200] width 768 height 33
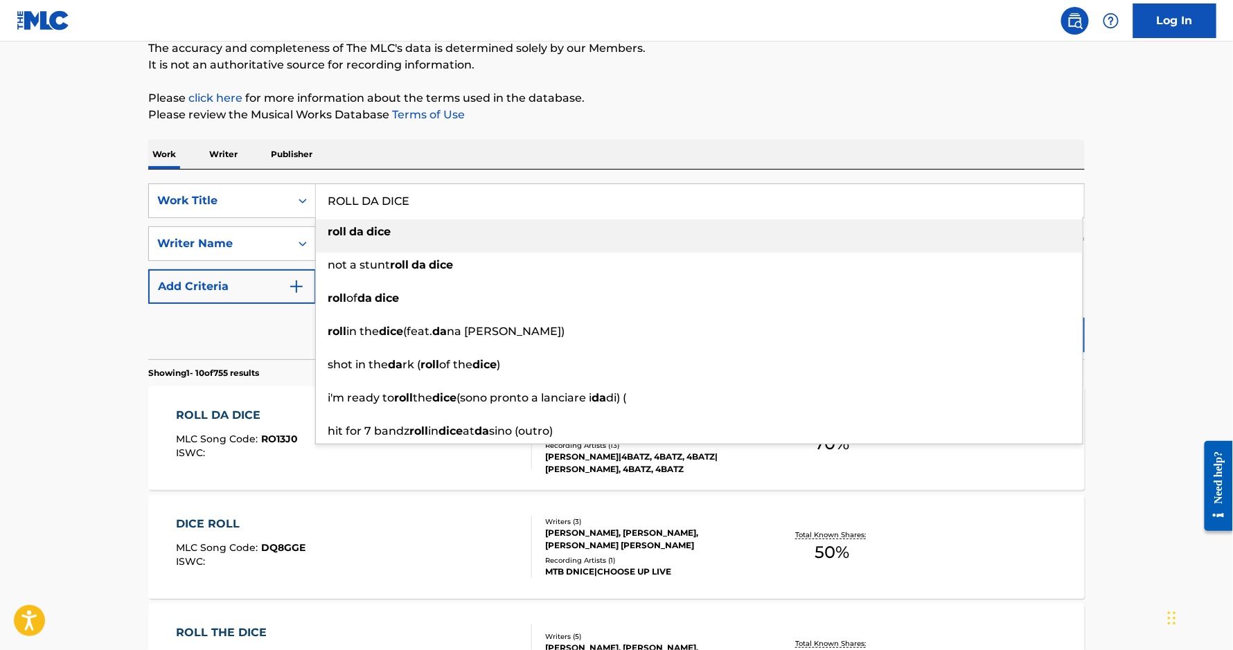
click at [411, 184] on input "ROLL DA DICE" at bounding box center [700, 200] width 768 height 33
paste input "Be Nice 2 Me"
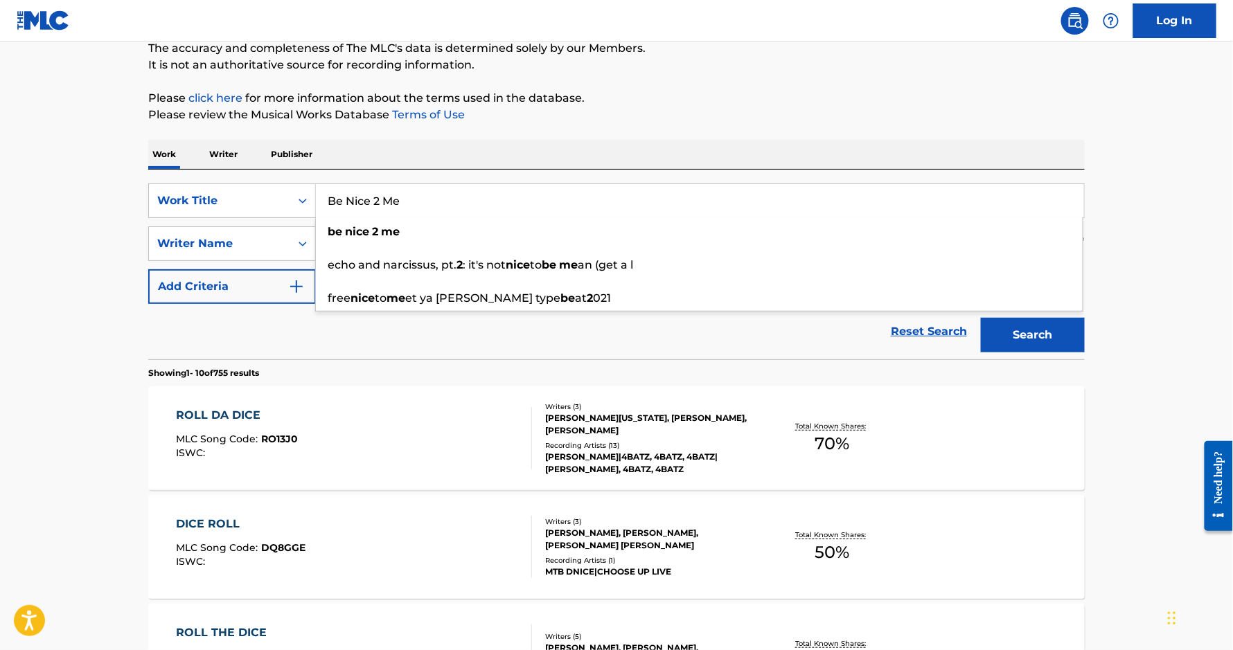
type input "Be Nice 2 Me"
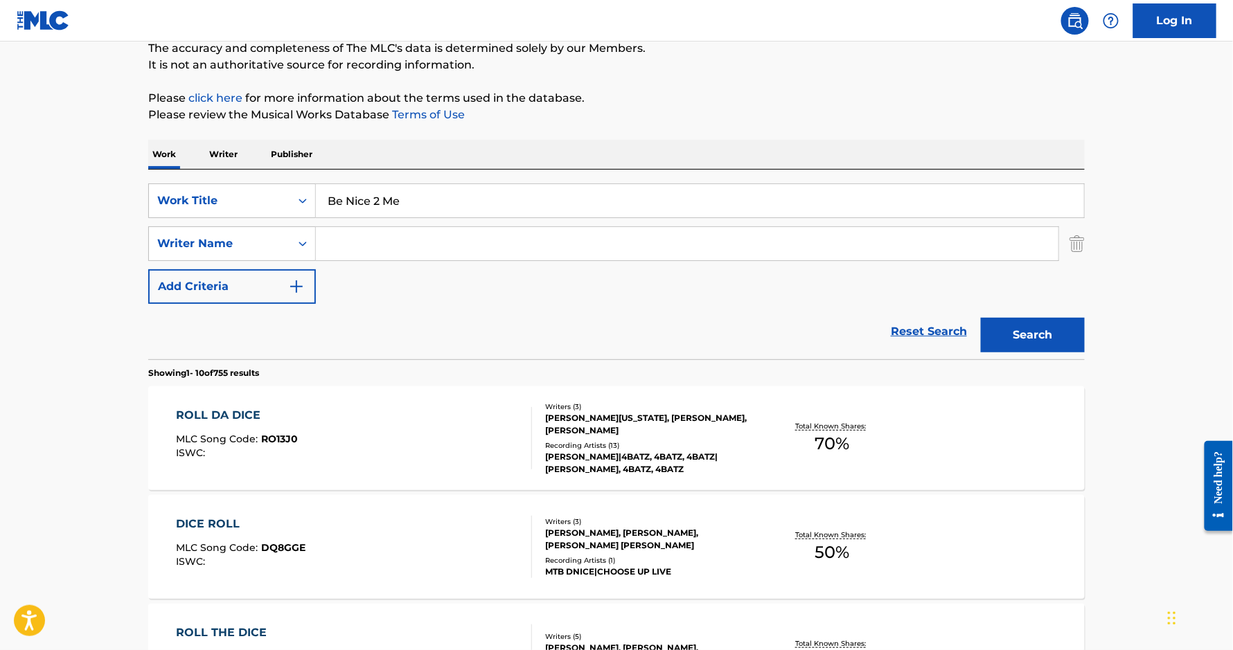
click at [981, 318] on button "Search" at bounding box center [1033, 335] width 104 height 35
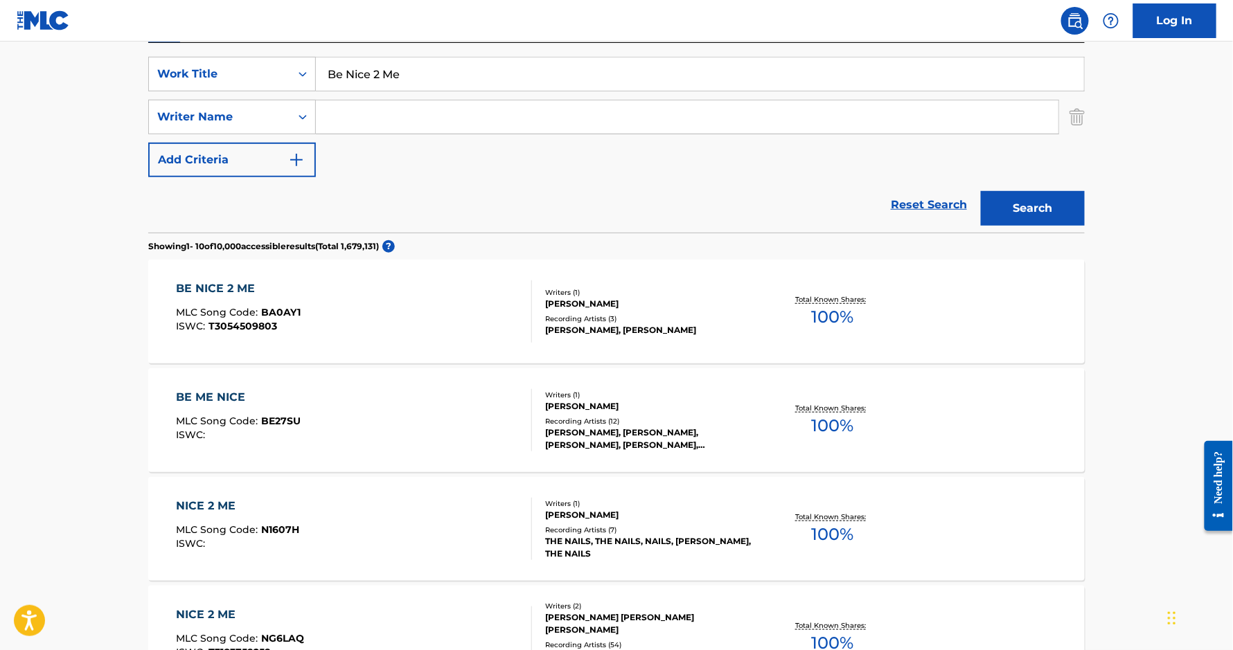
scroll to position [253, 0]
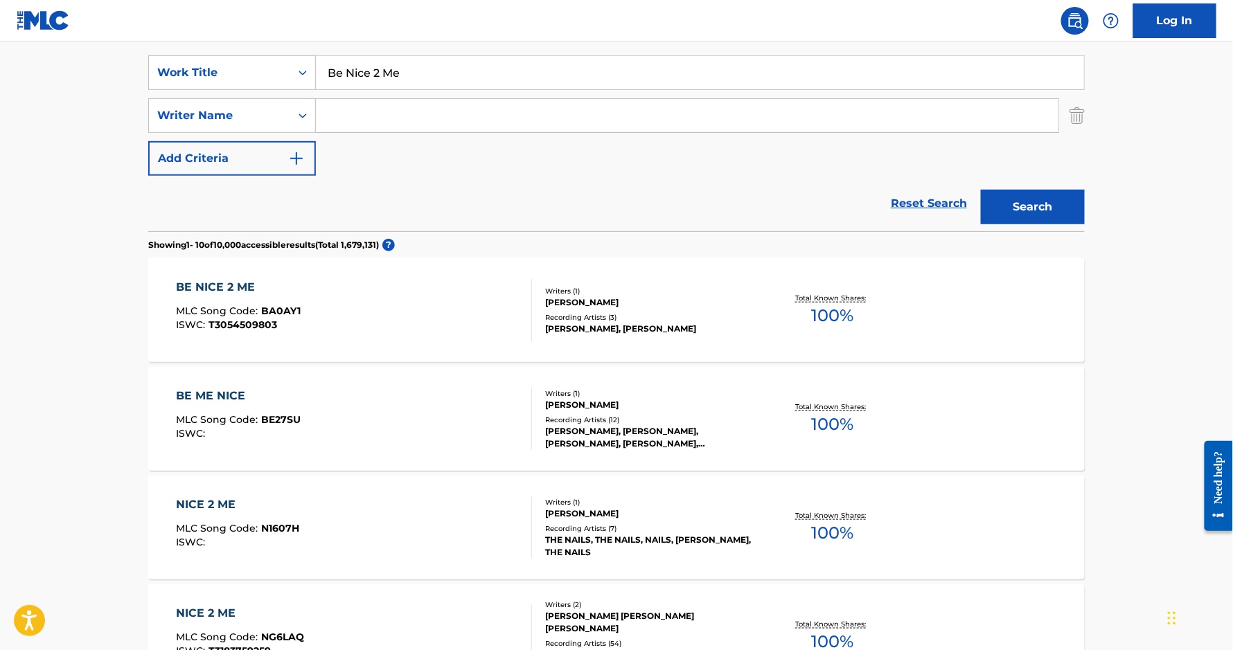
click at [199, 285] on div "BE NICE 2 ME" at bounding box center [239, 287] width 125 height 17
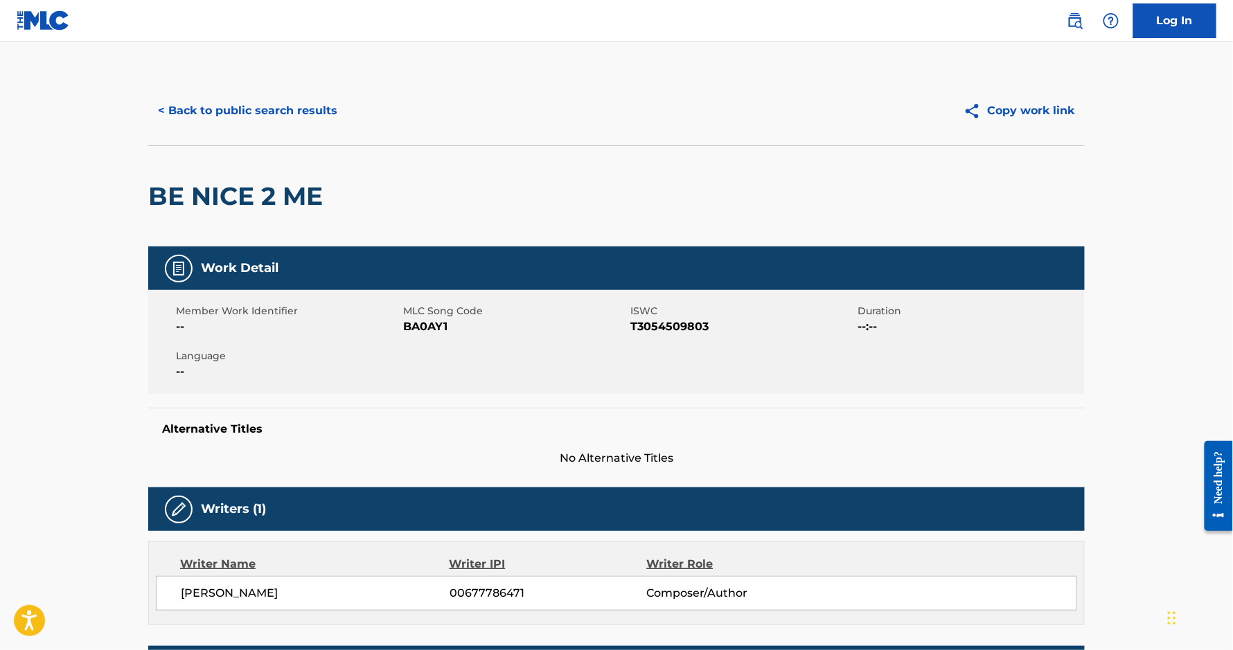
scroll to position [517, 0]
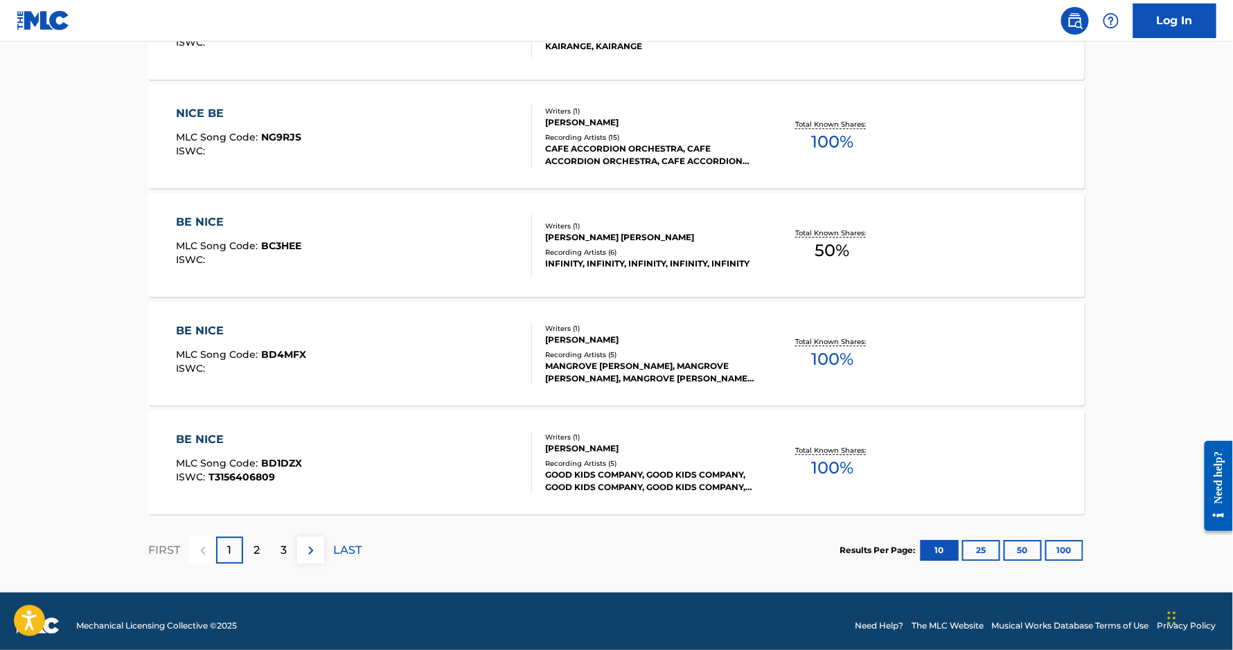
scroll to position [1087, 0]
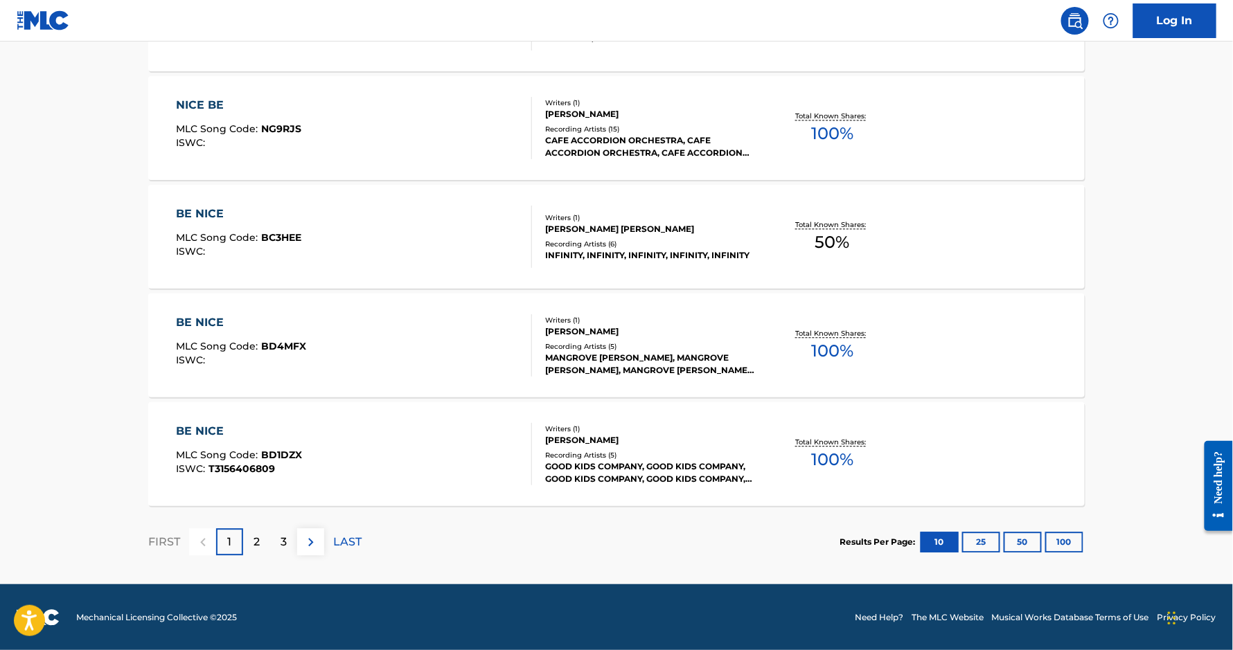
click at [253, 548] on p "2" at bounding box center [256, 542] width 6 height 17
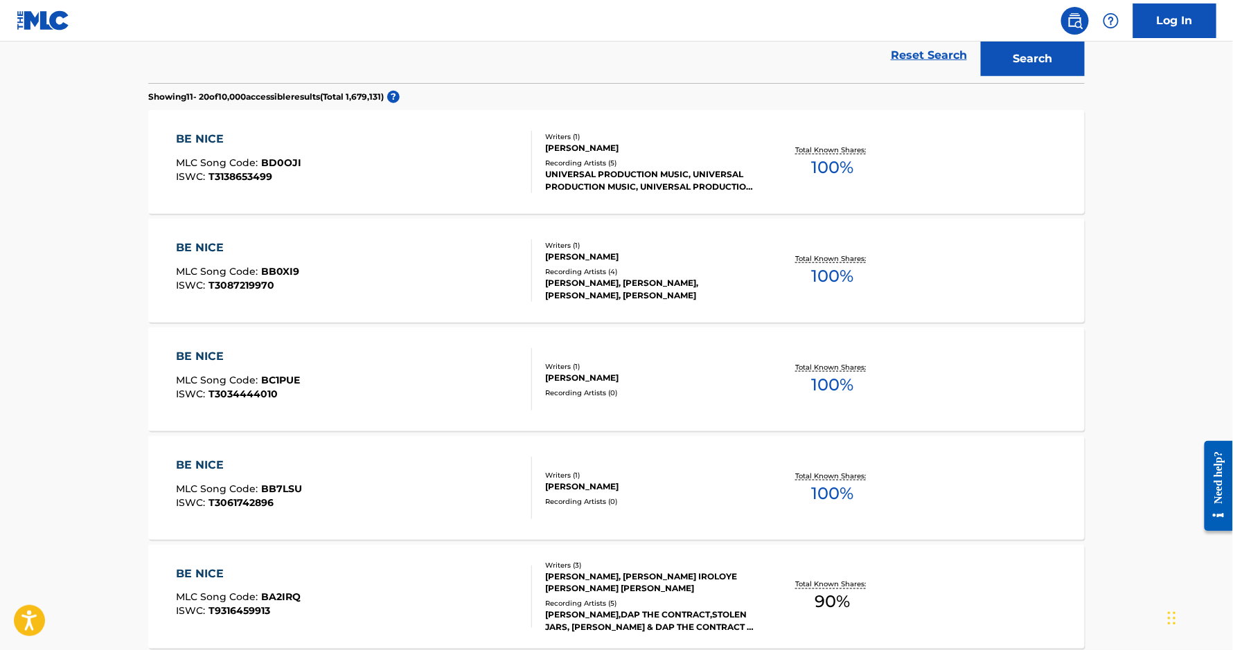
scroll to position [0, 0]
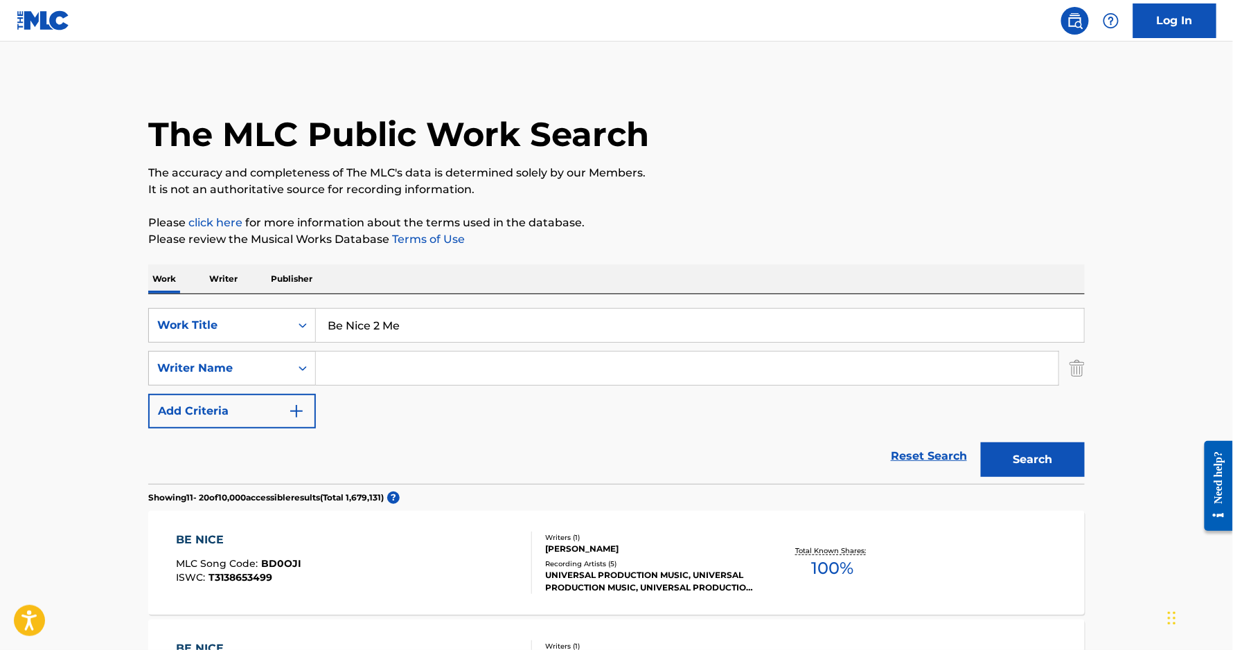
click at [417, 365] on input "Search Form" at bounding box center [687, 368] width 742 height 33
paste input "[PERSON_NAME]"
type input "[PERSON_NAME]"
click at [981, 443] on button "Search" at bounding box center [1033, 460] width 104 height 35
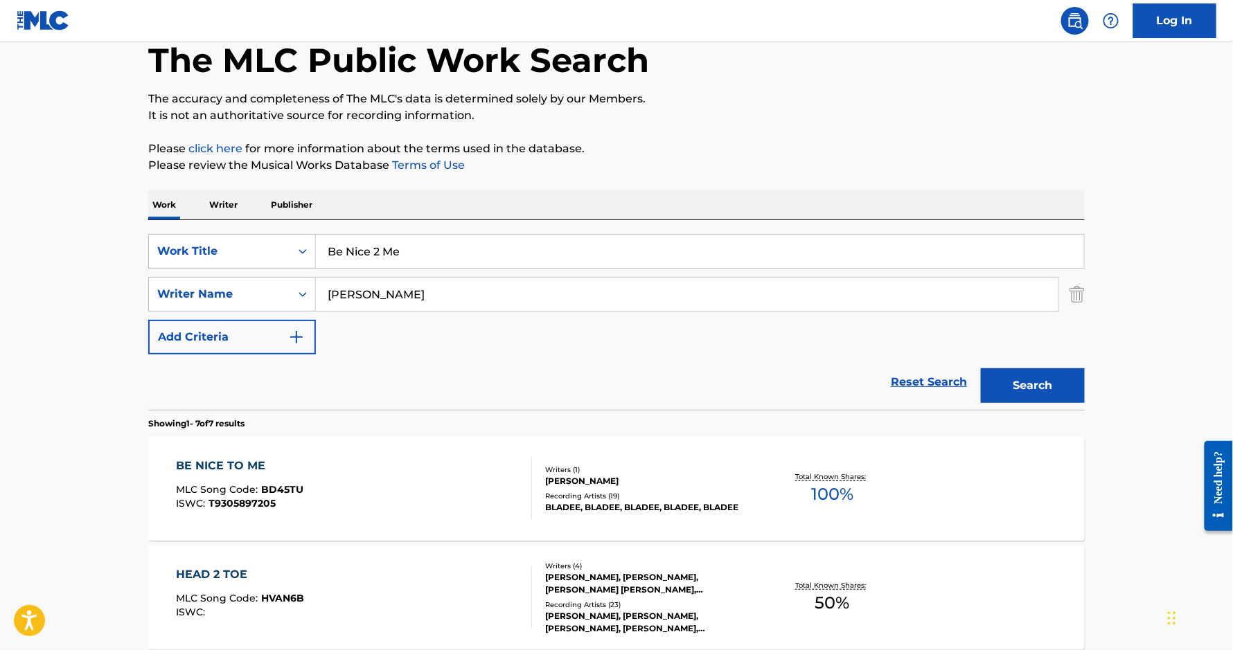
scroll to position [129, 0]
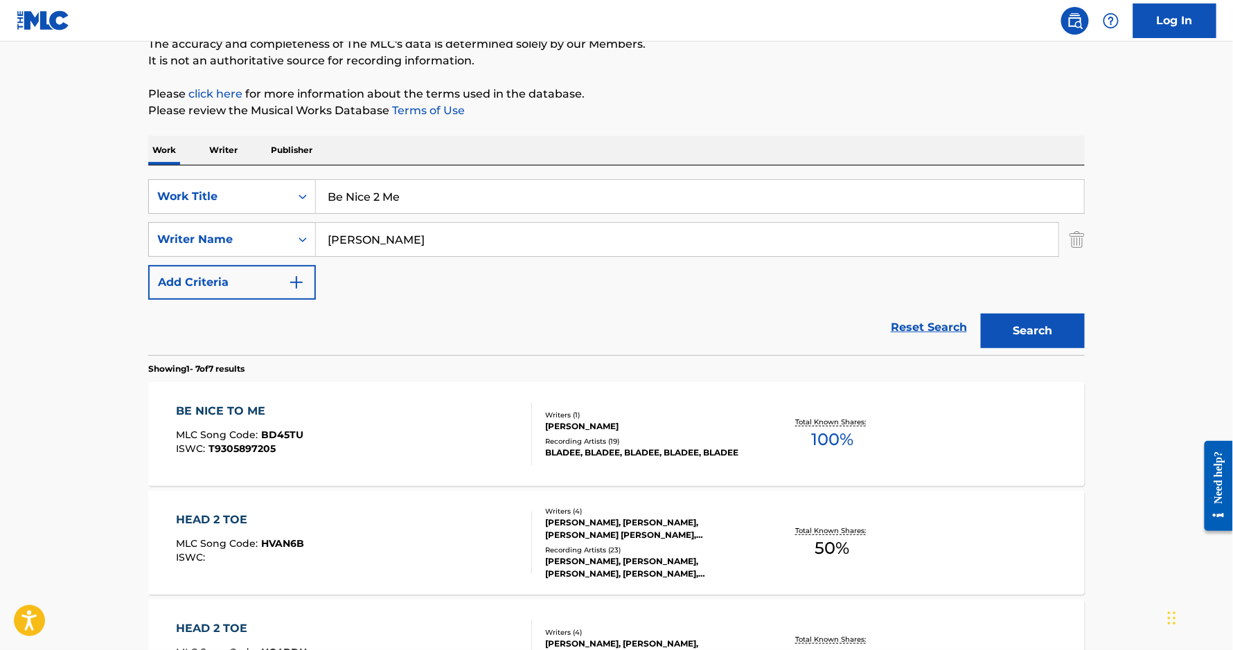
click at [226, 413] on div "BE NICE TO ME" at bounding box center [240, 411] width 127 height 17
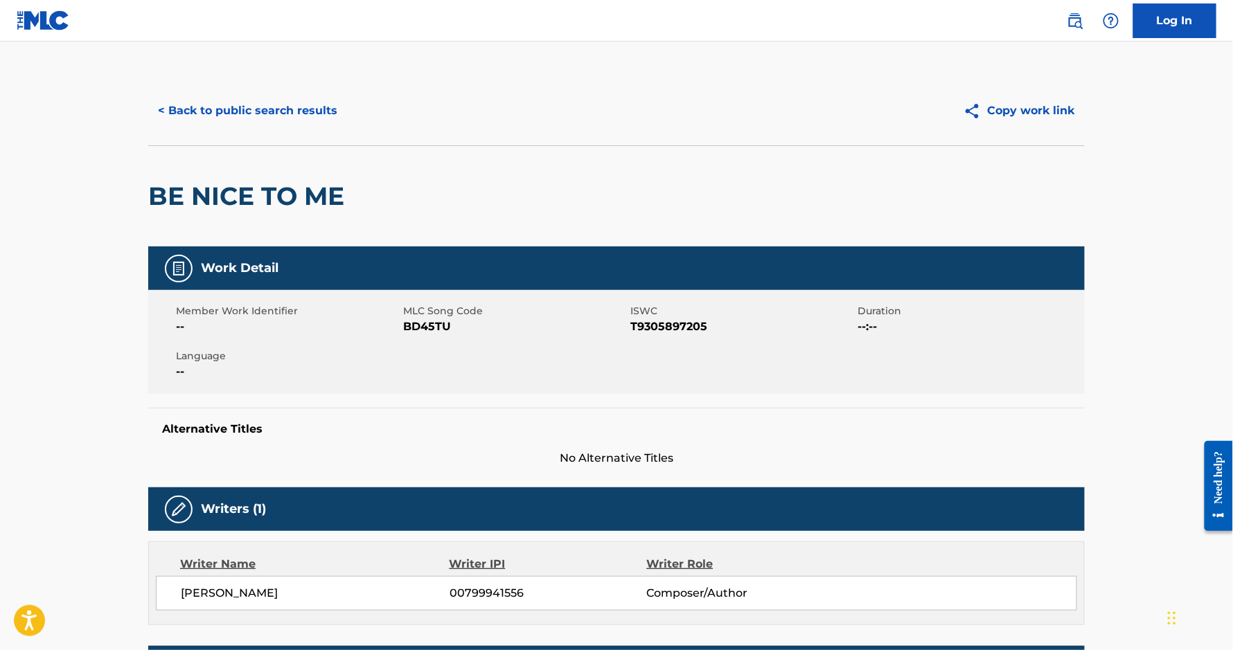
click at [222, 109] on button "< Back to public search results" at bounding box center [247, 110] width 199 height 35
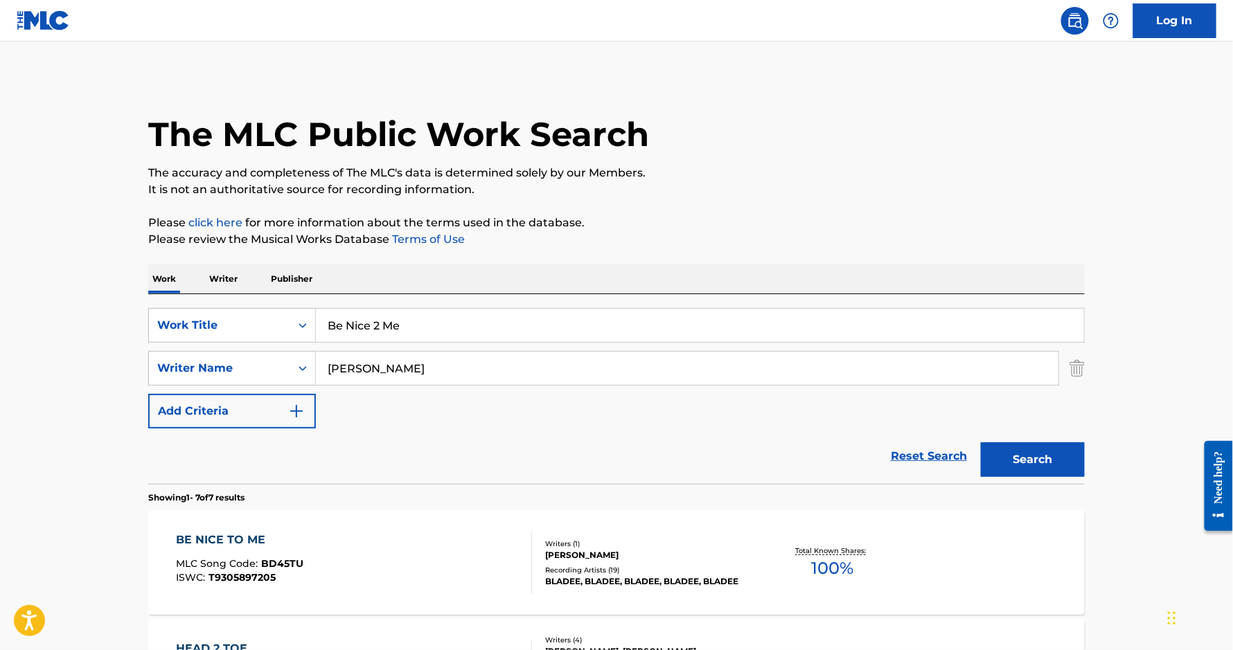
scroll to position [129, 0]
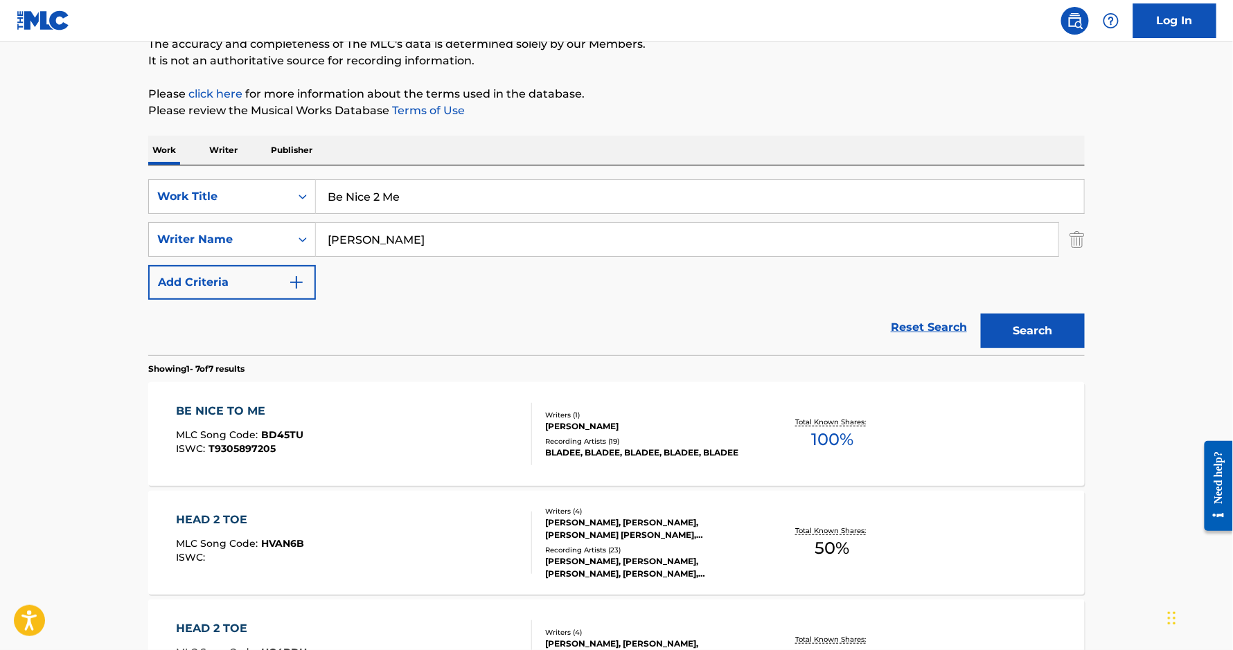
click at [397, 242] on input "[PERSON_NAME]" at bounding box center [687, 239] width 742 height 33
click at [406, 201] on input "Be Nice 2 Me" at bounding box center [700, 196] width 768 height 33
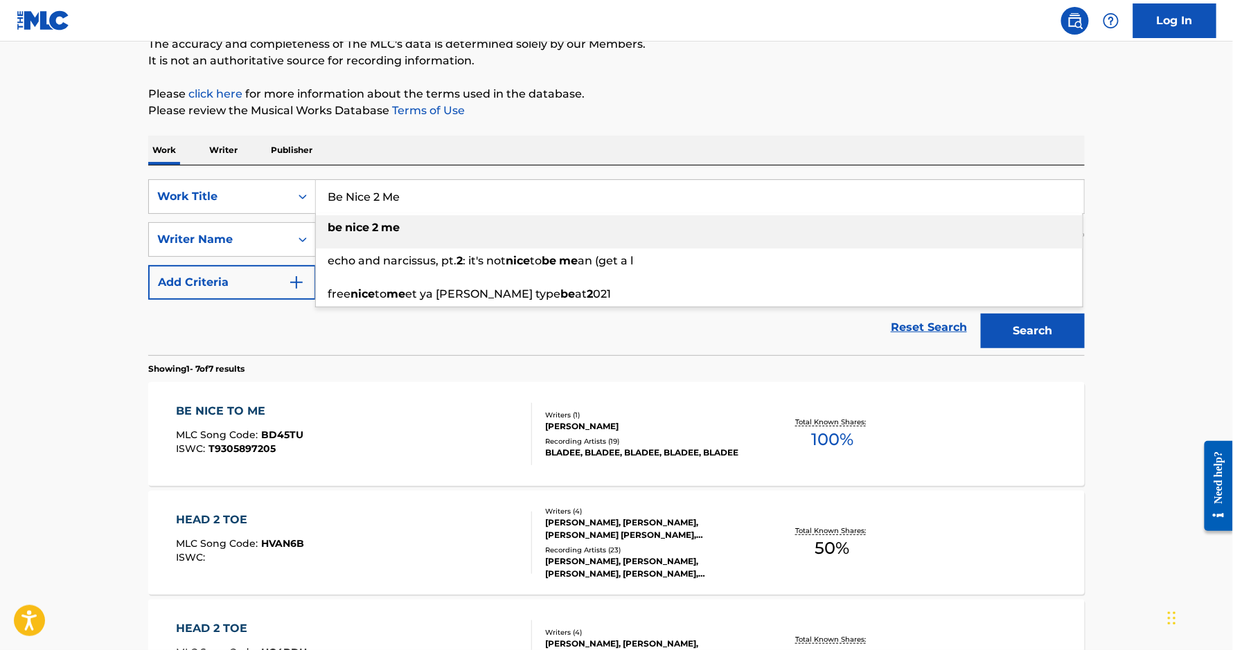
click at [406, 201] on input "Be Nice 2 Me" at bounding box center [700, 196] width 768 height 33
paste input "Coup Du Marteau"
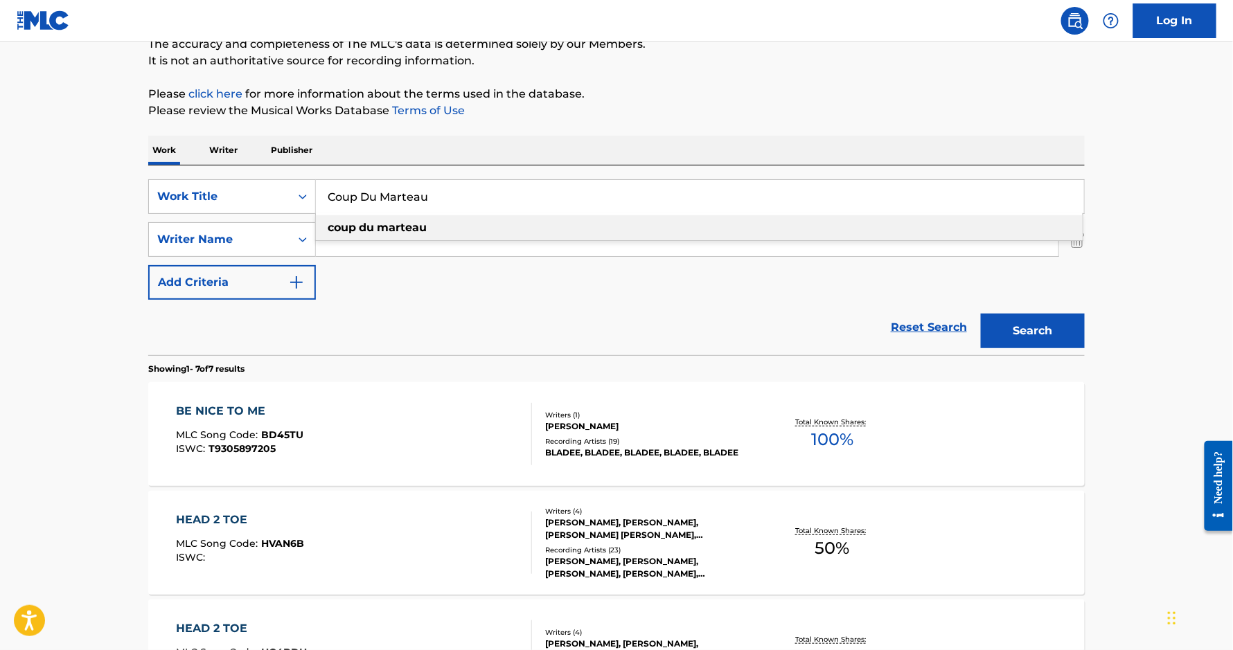
type input "Coup Du Marteau"
click at [405, 125] on div "The MLC Public Work Search The accuracy and completeness of The MLC's data is d…" at bounding box center [617, 575] width 970 height 1256
click at [1026, 326] on button "Search" at bounding box center [1033, 331] width 104 height 35
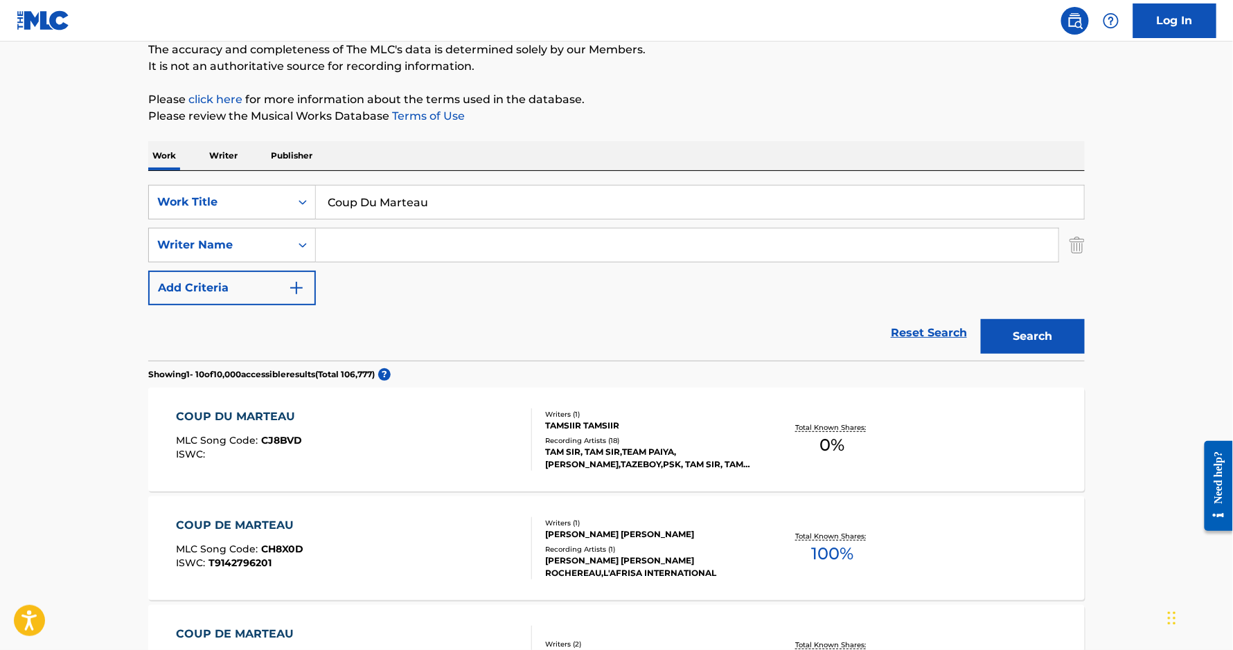
scroll to position [171, 0]
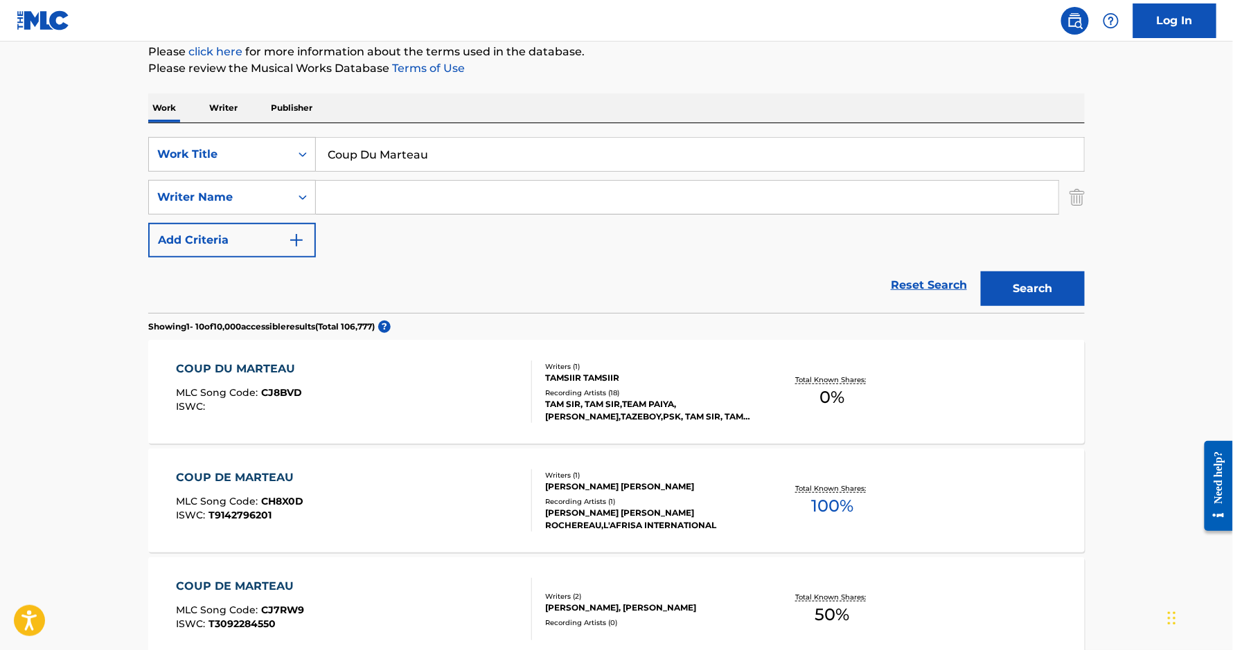
click at [251, 362] on div "COUP DU MARTEAU" at bounding box center [240, 369] width 126 height 17
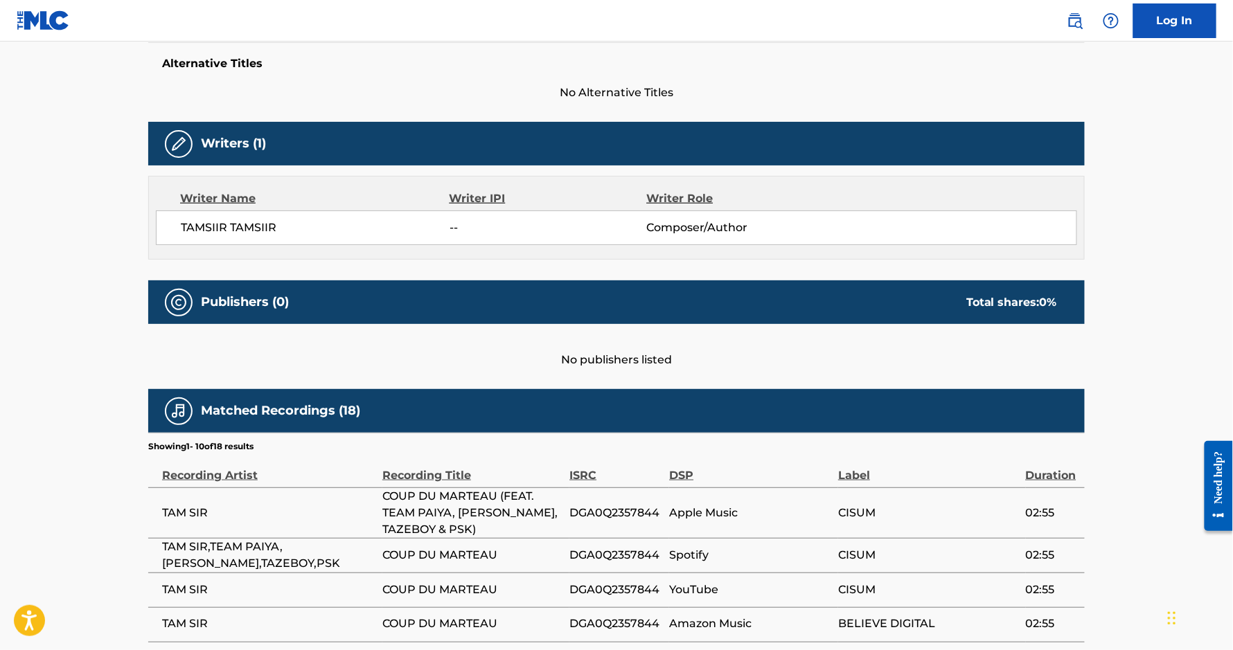
scroll to position [497, 0]
